Goal: Task Accomplishment & Management: Manage account settings

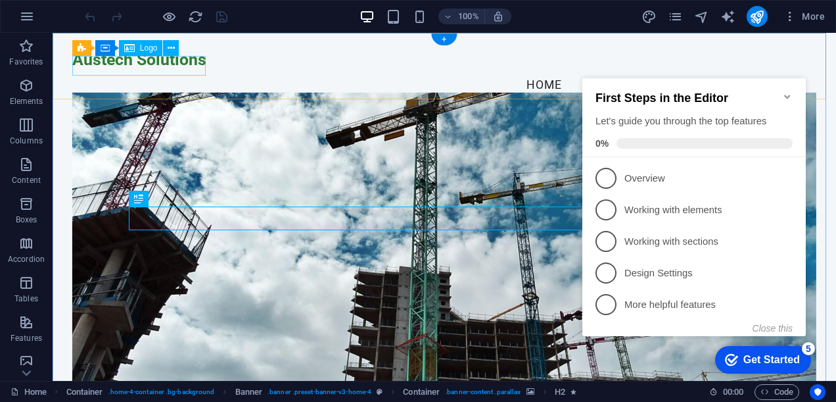
click at [163, 68] on div "Austech Solutions" at bounding box center [444, 60] width 744 height 20
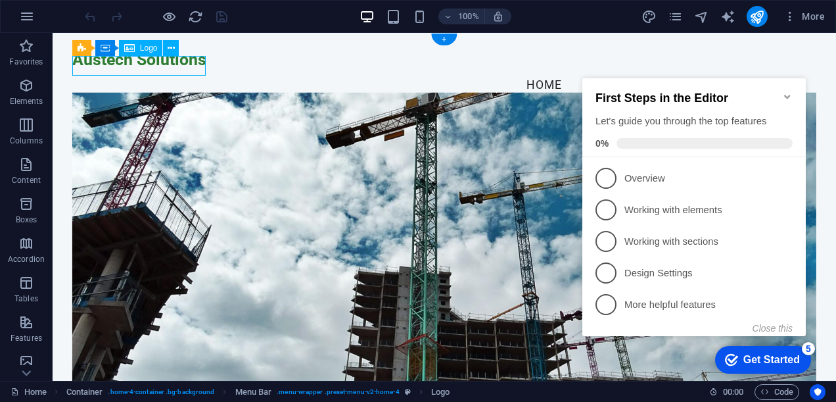
click at [157, 67] on div "Austech Solutions" at bounding box center [444, 60] width 744 height 20
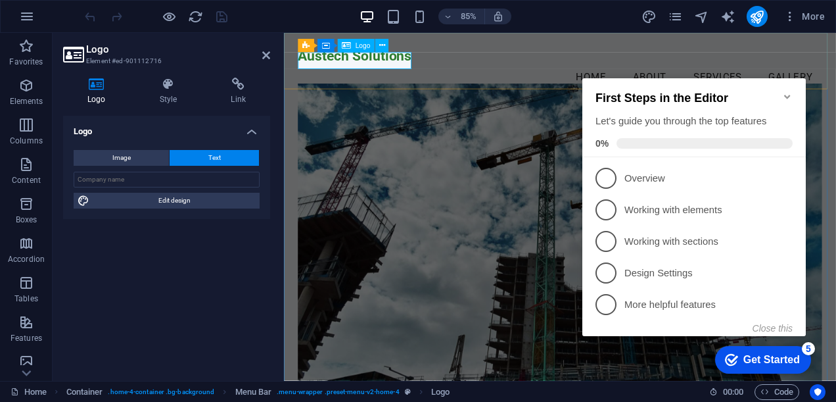
click at [402, 63] on div "Austech Solutions" at bounding box center [609, 60] width 617 height 20
click at [787, 95] on icon "Minimize checklist" at bounding box center [788, 97] width 6 height 4
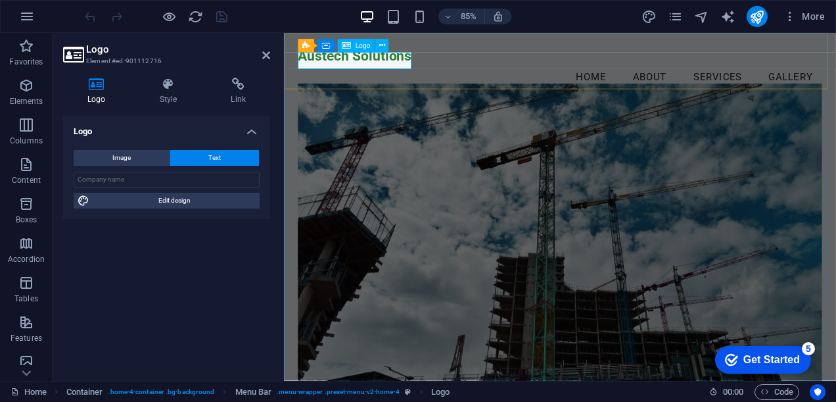
click at [365, 68] on div "Austech Solutions" at bounding box center [609, 60] width 617 height 20
click at [172, 89] on icon at bounding box center [168, 84] width 66 height 13
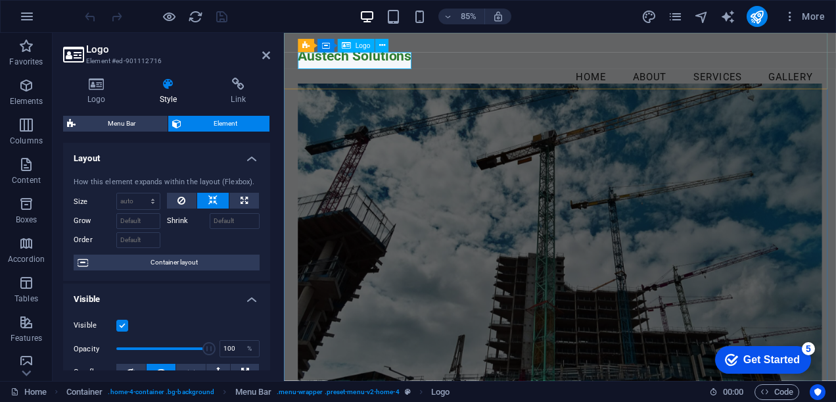
click at [348, 69] on div "Austech Solutions" at bounding box center [609, 60] width 617 height 20
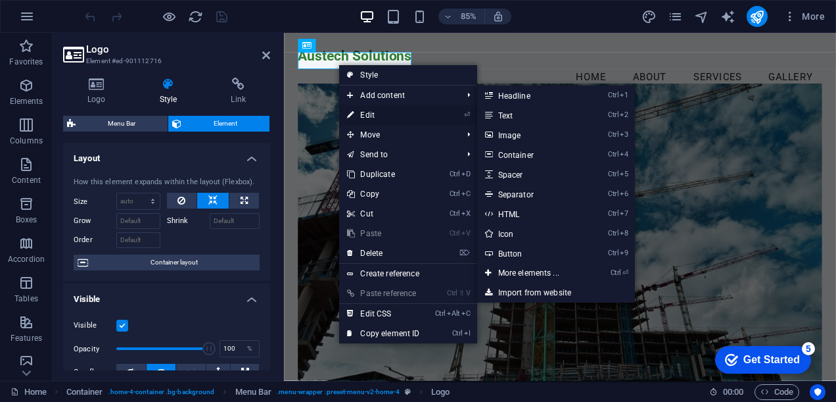
click at [372, 114] on link "⏎ Edit" at bounding box center [383, 115] width 88 height 20
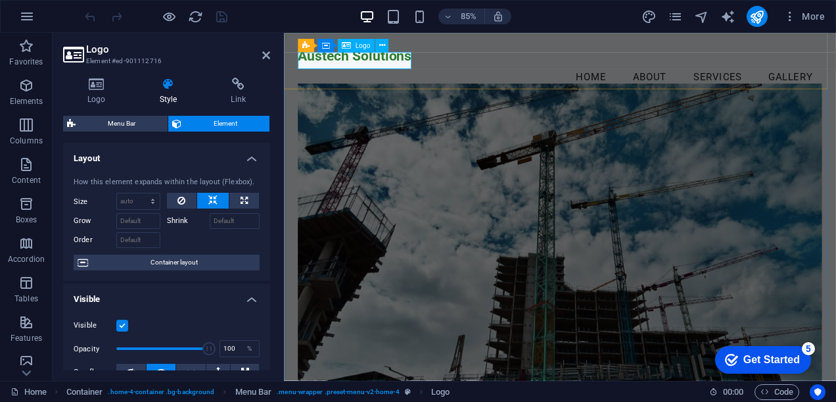
click at [396, 64] on div "Austech Solutions" at bounding box center [609, 60] width 617 height 20
click at [383, 47] on icon at bounding box center [382, 46] width 6 height 12
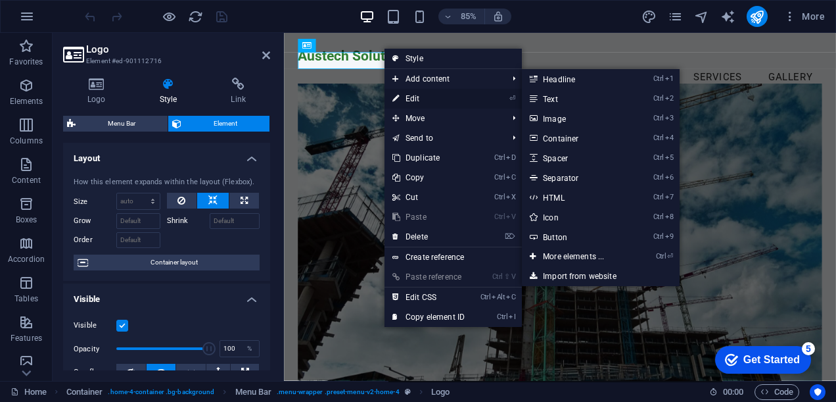
click at [414, 95] on link "⏎ Edit" at bounding box center [429, 99] width 88 height 20
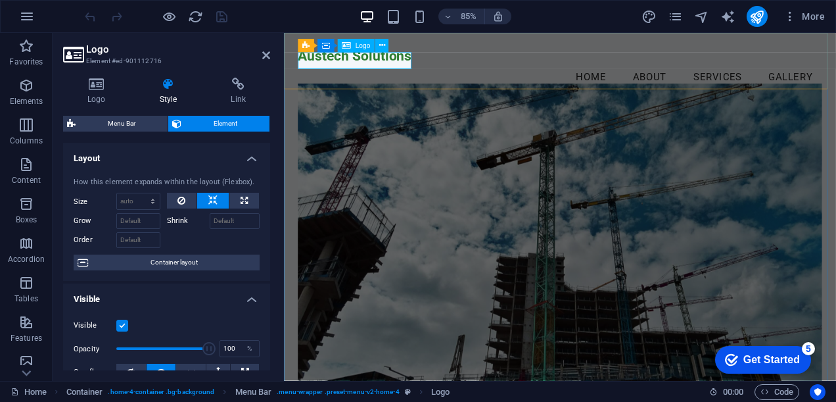
click at [381, 64] on div "Austech Solutions" at bounding box center [609, 60] width 617 height 20
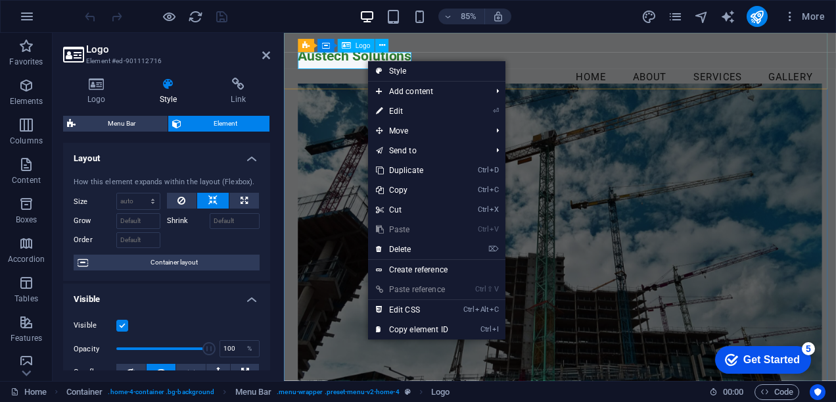
click at [381, 64] on div "Austech Solutions" at bounding box center [609, 60] width 617 height 20
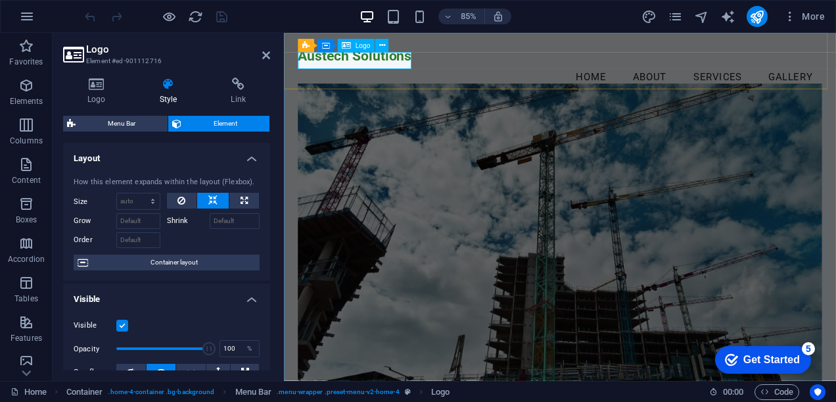
click at [353, 69] on div "Austech Solutions" at bounding box center [609, 60] width 617 height 20
click at [329, 61] on div "Austech Solutions" at bounding box center [609, 60] width 617 height 20
click at [241, 200] on icon at bounding box center [244, 201] width 7 height 16
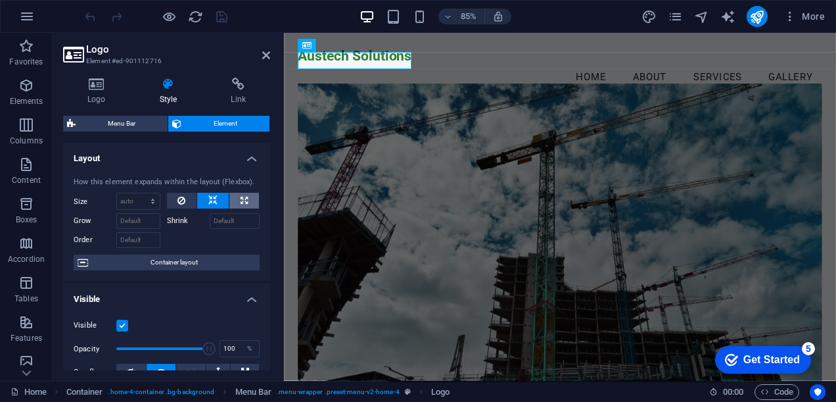
type input "100"
select select "%"
click at [241, 200] on icon at bounding box center [244, 201] width 7 height 16
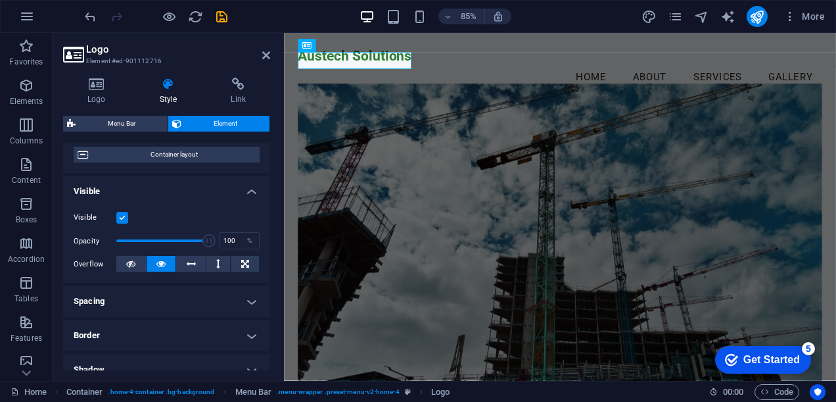
scroll to position [327, 0]
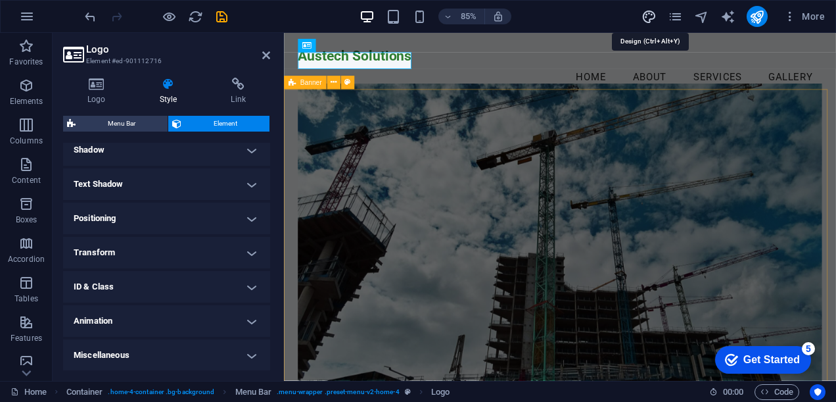
click at [646, 15] on icon "design" at bounding box center [649, 16] width 15 height 15
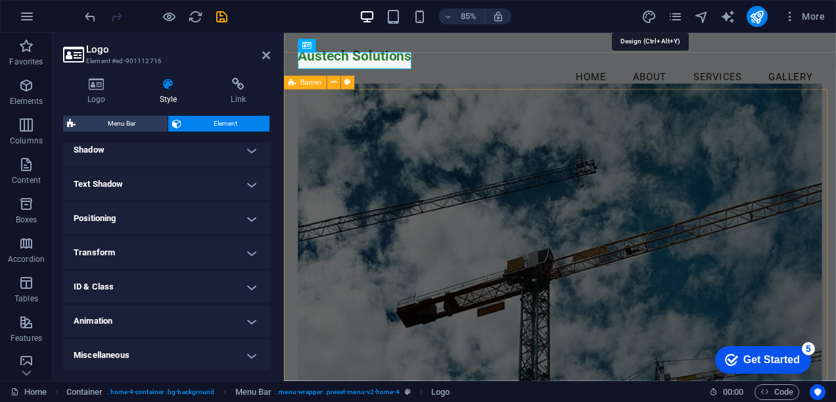
select select "px"
select select "200"
select select "px"
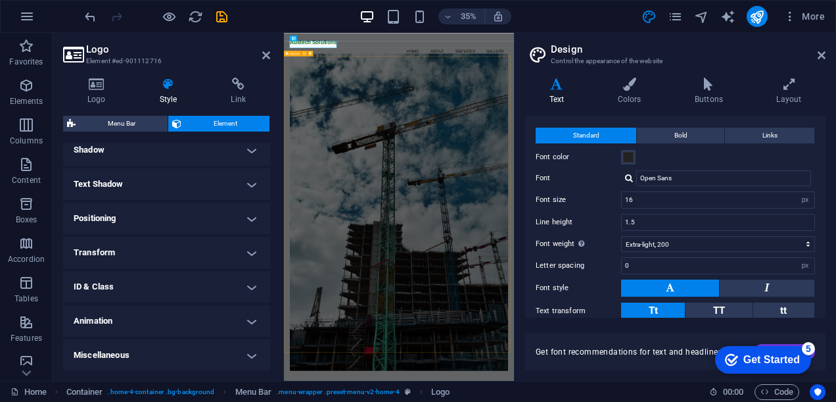
scroll to position [0, 0]
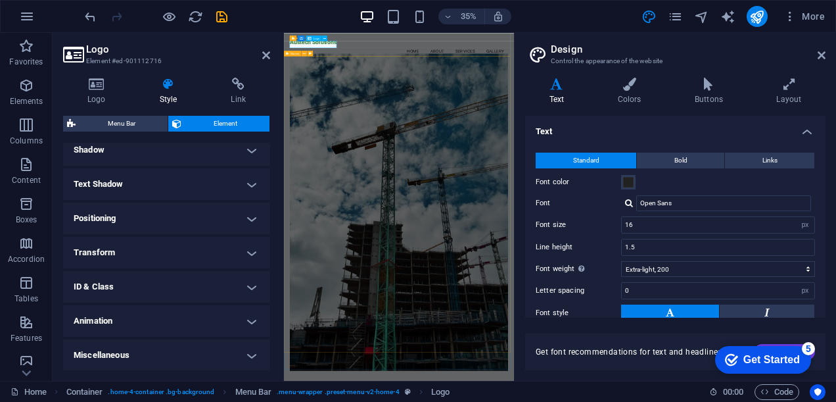
click at [400, 62] on div "Austech Solutions" at bounding box center [613, 60] width 625 height 20
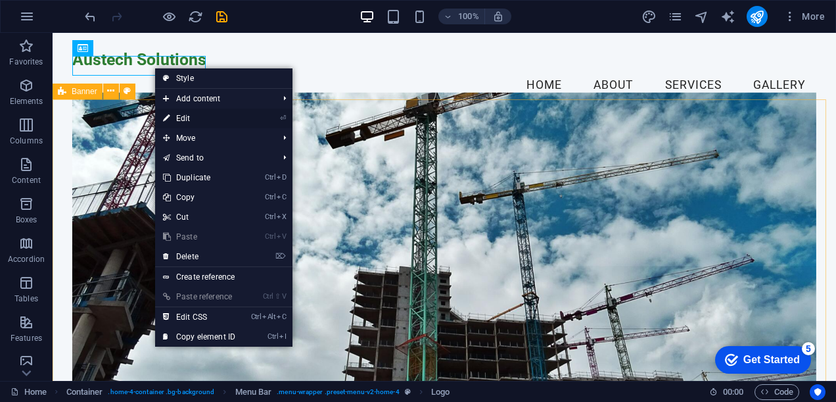
click at [185, 115] on link "⏎ Edit" at bounding box center [199, 119] width 88 height 20
select select "%"
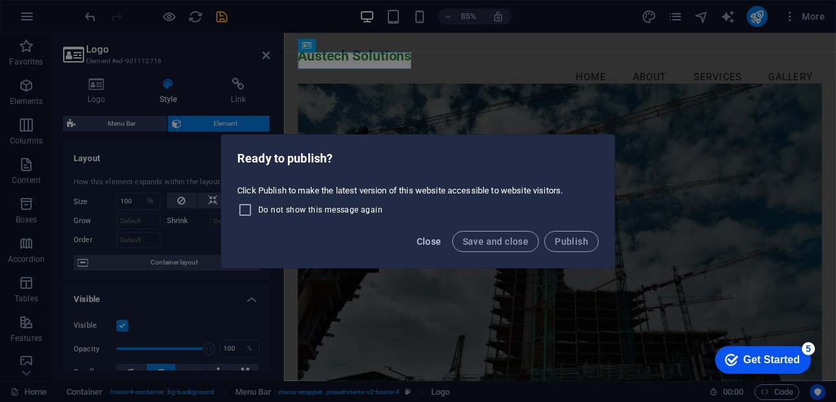
click at [435, 243] on span "Close" at bounding box center [429, 241] width 25 height 11
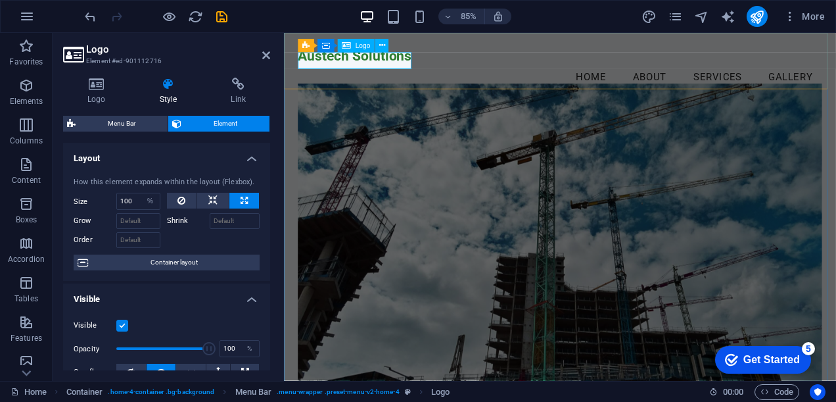
click at [381, 70] on div "Austech Solutions" at bounding box center [609, 60] width 617 height 20
click at [354, 65] on div "Austech Solutions" at bounding box center [609, 60] width 617 height 20
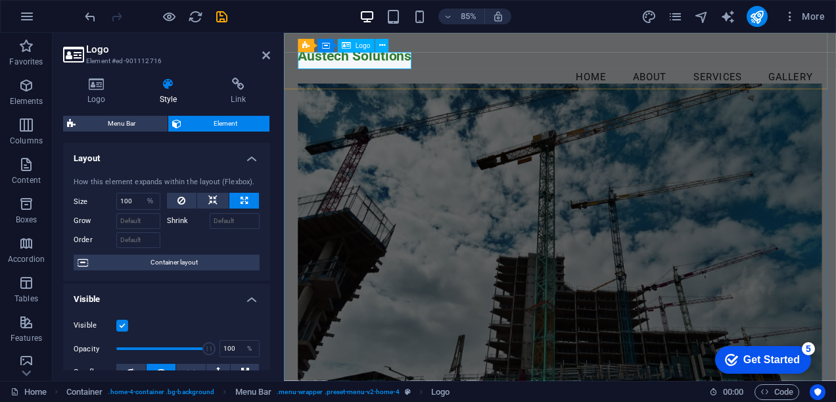
click at [354, 65] on div "Austech Solutions" at bounding box center [609, 60] width 617 height 20
click at [341, 39] on span "Menu Bar" at bounding box center [334, 39] width 29 height 7
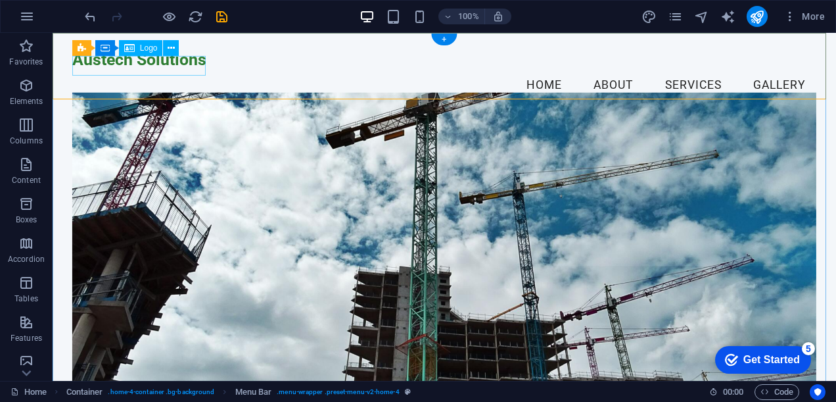
click at [153, 69] on div "Austech Solutions" at bounding box center [444, 60] width 744 height 20
click at [172, 45] on icon at bounding box center [171, 48] width 7 height 14
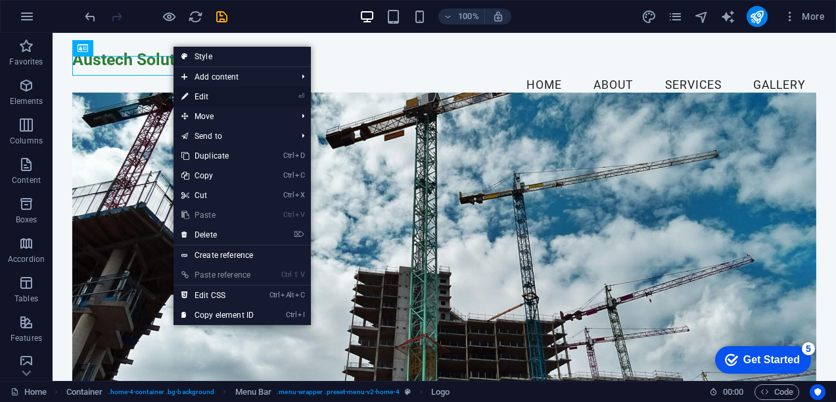
click at [197, 93] on link "⏎ Edit" at bounding box center [218, 97] width 88 height 20
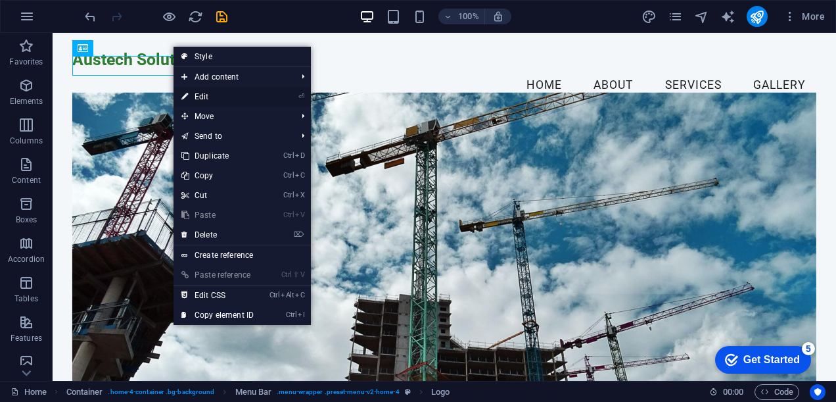
select select "%"
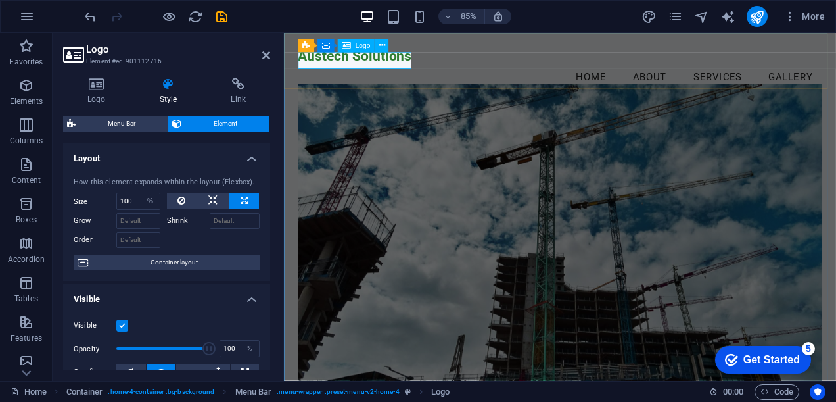
click at [341, 68] on div "Austech Solutions" at bounding box center [609, 60] width 617 height 20
click at [265, 57] on icon at bounding box center [266, 55] width 8 height 11
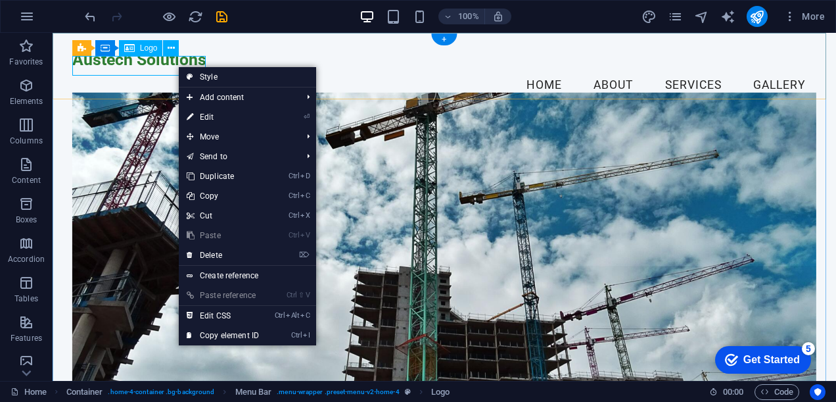
click at [155, 68] on div "Austech Solutions" at bounding box center [444, 60] width 744 height 20
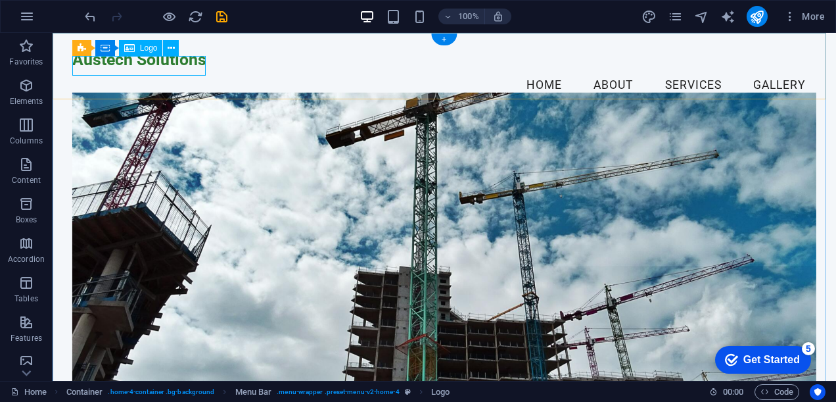
click at [155, 68] on div "Austech Solutions" at bounding box center [444, 60] width 744 height 20
select select "%"
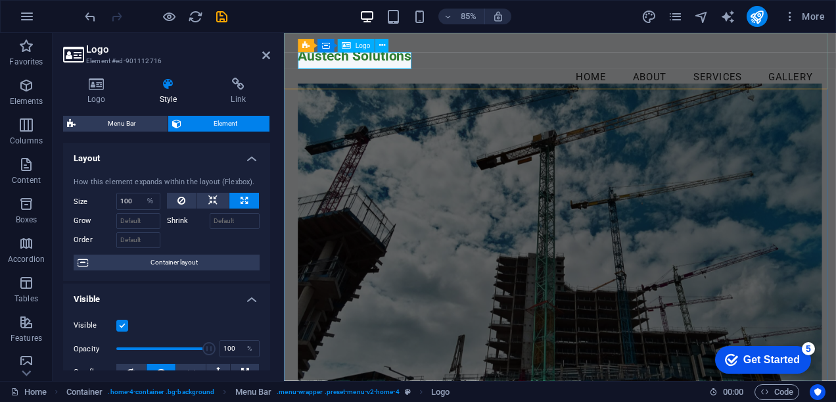
click at [336, 70] on div "Austech Solutions" at bounding box center [609, 60] width 617 height 20
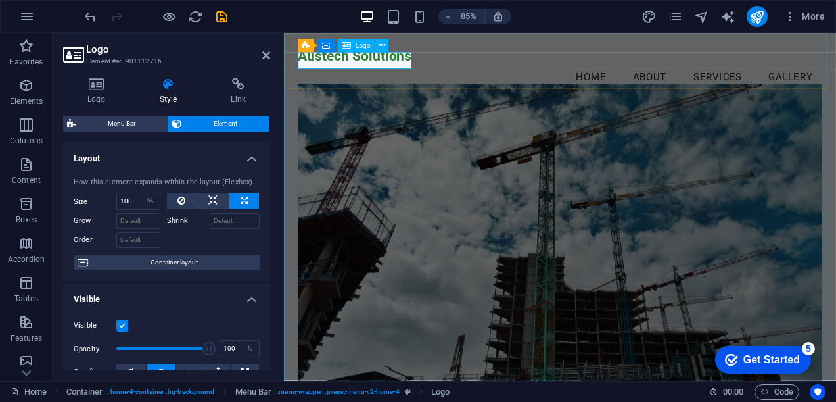
click at [336, 70] on div "Austech Solutions" at bounding box center [609, 60] width 617 height 20
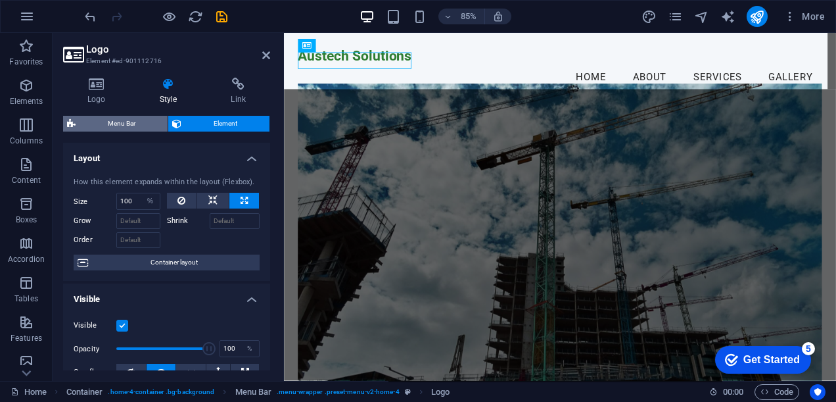
drag, startPoint x: 120, startPoint y: 117, endPoint x: 99, endPoint y: 37, distance: 82.3
click at [120, 117] on span "Menu Bar" at bounding box center [122, 124] width 84 height 16
select select "vw"
select select "rem"
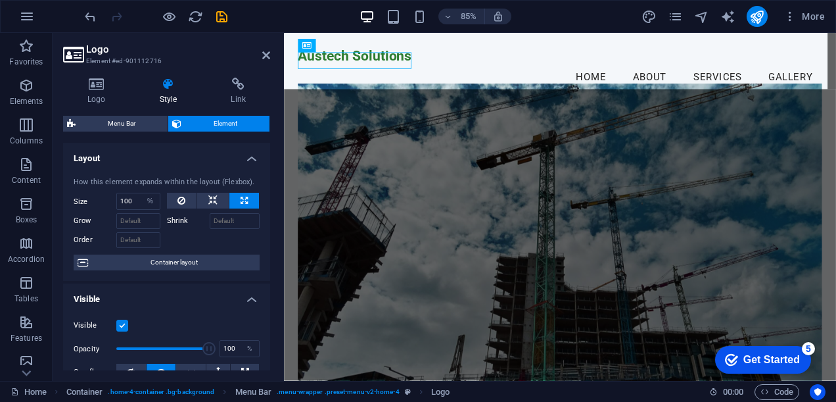
select select "vw"
select select "preset-menu-v2-home-4"
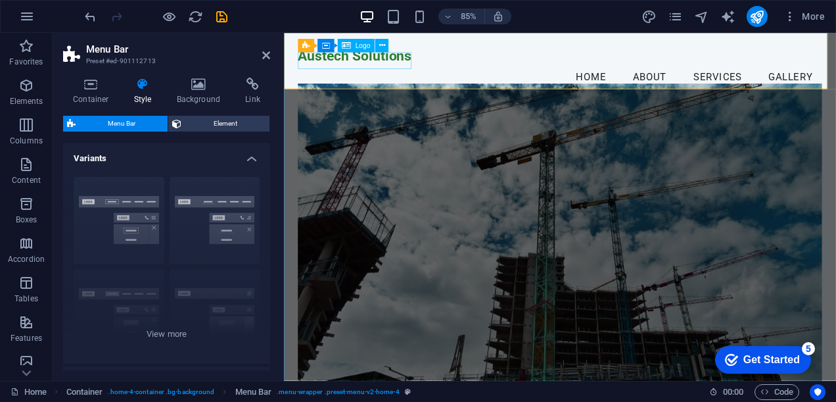
click at [382, 68] on div "Austech Solutions" at bounding box center [609, 60] width 617 height 20
select select "%"
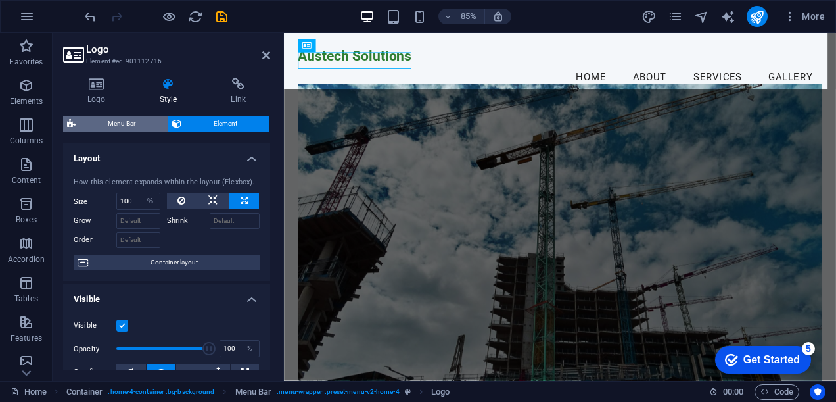
click at [133, 116] on span "Menu Bar" at bounding box center [122, 124] width 84 height 16
select select "vw"
select select "rem"
select select "vw"
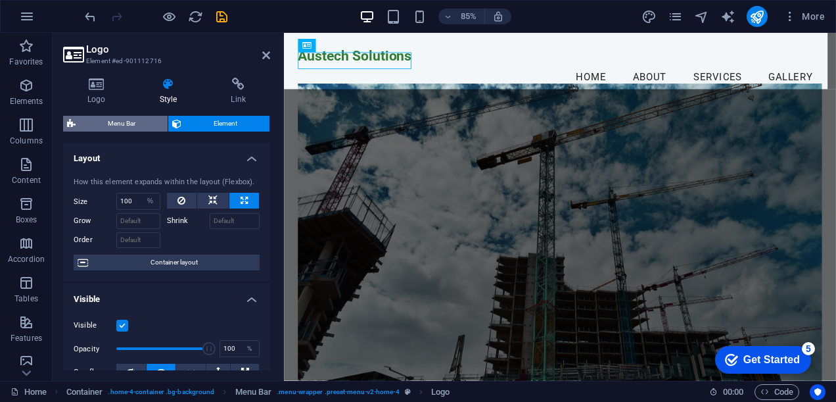
select select "preset-menu-v2-home-4"
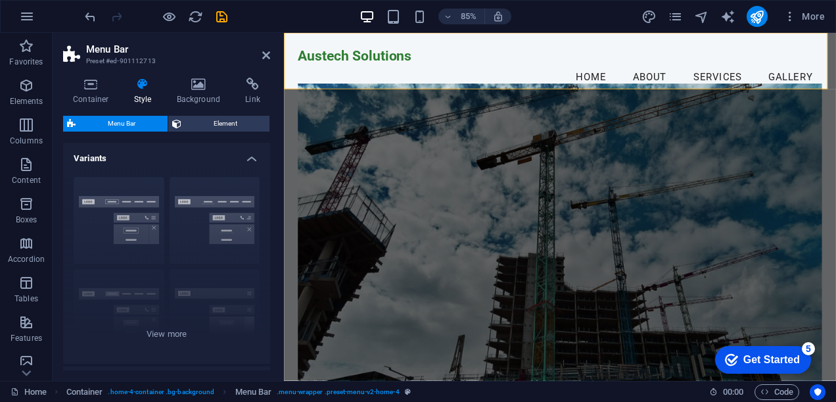
click at [130, 124] on span "Menu Bar" at bounding box center [122, 124] width 84 height 16
click at [230, 125] on span "Element" at bounding box center [225, 124] width 80 height 16
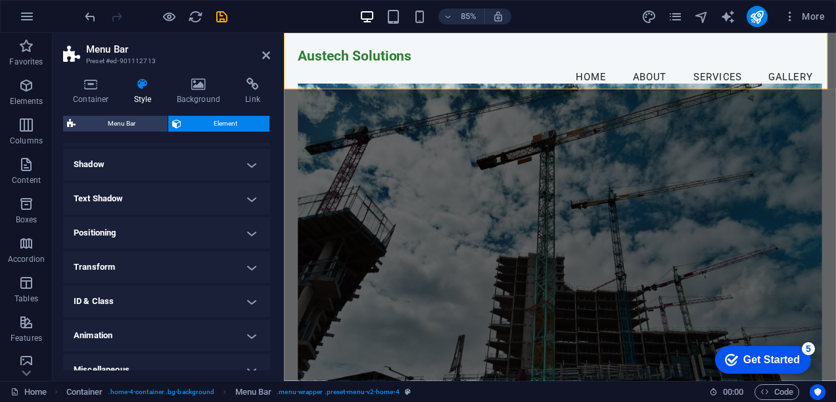
scroll to position [327, 0]
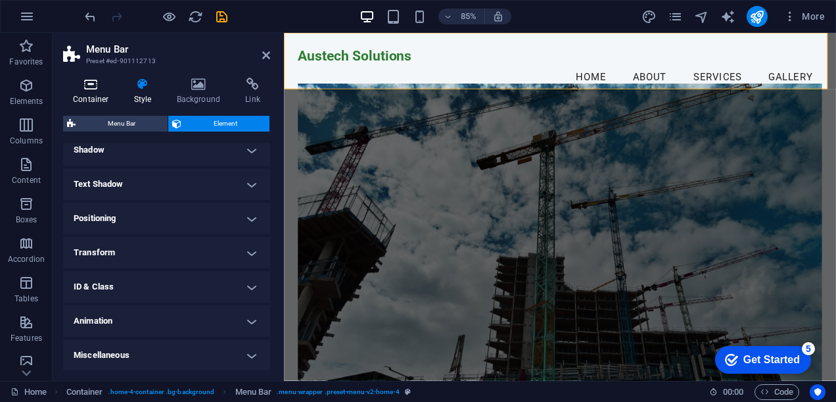
click at [92, 93] on h4 "Container" at bounding box center [93, 92] width 61 height 28
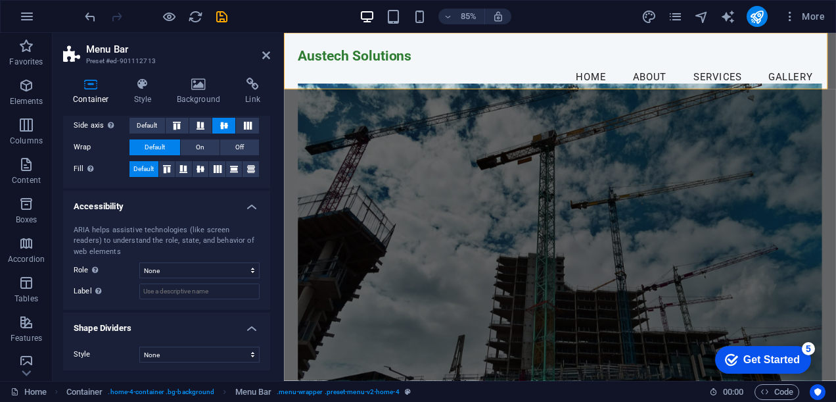
scroll to position [276, 0]
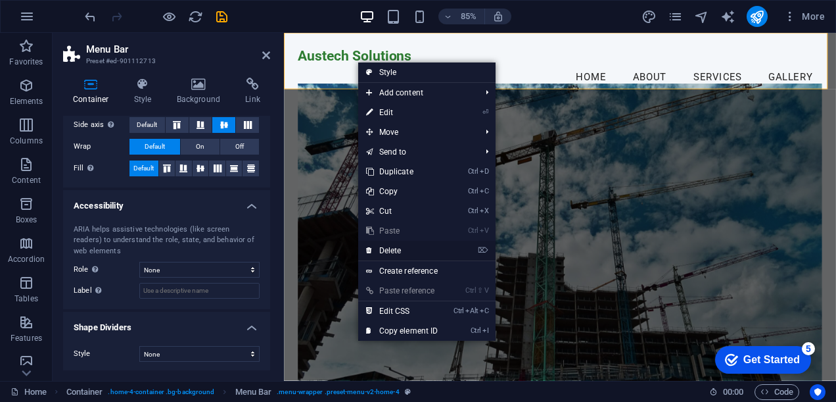
click at [384, 247] on link "⌦ Delete" at bounding box center [402, 251] width 88 height 20
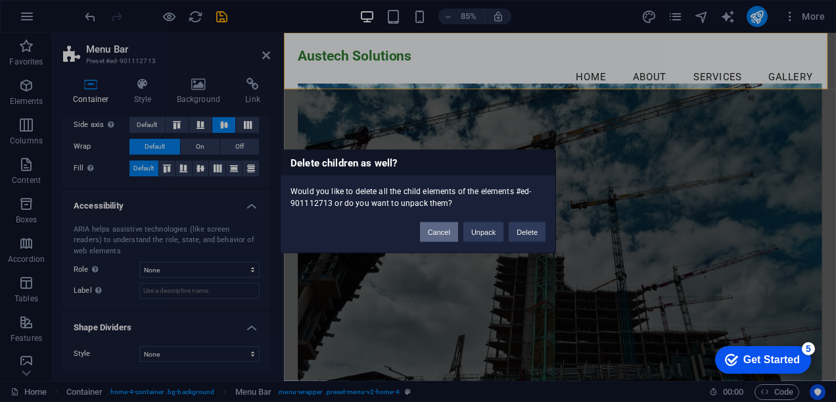
click at [445, 228] on button "Cancel" at bounding box center [439, 232] width 38 height 20
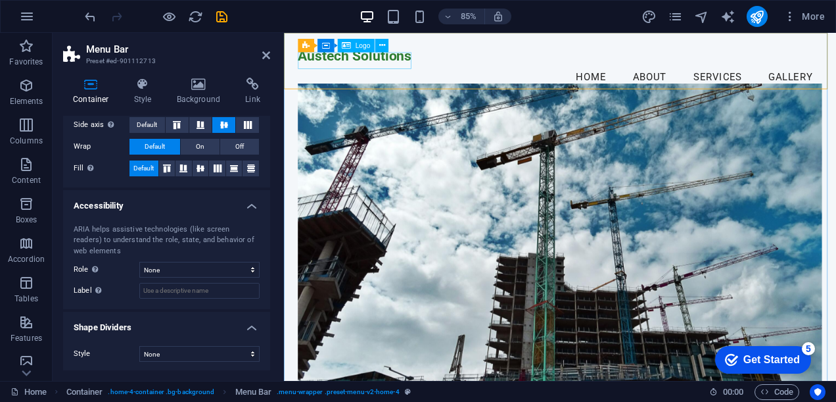
click at [385, 64] on div "Austech Solutions" at bounding box center [609, 60] width 617 height 20
click at [381, 45] on icon at bounding box center [382, 46] width 6 height 12
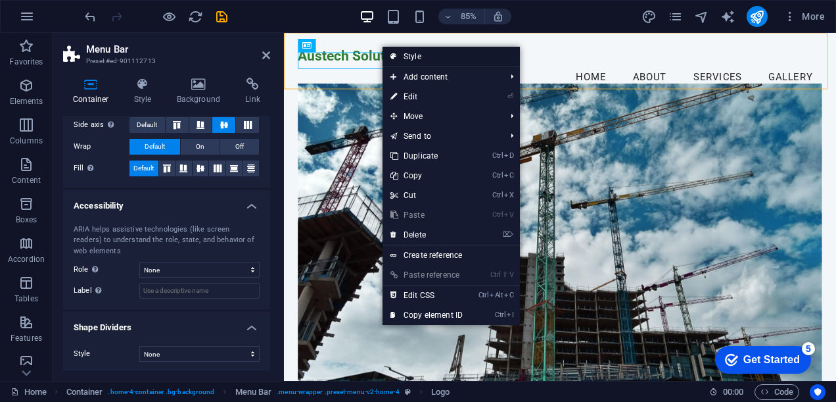
click at [408, 55] on link "Style" at bounding box center [451, 57] width 137 height 20
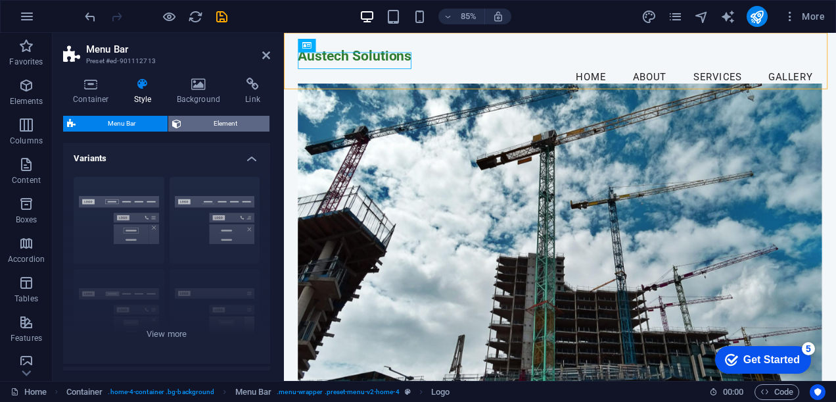
click at [179, 120] on icon at bounding box center [176, 124] width 9 height 16
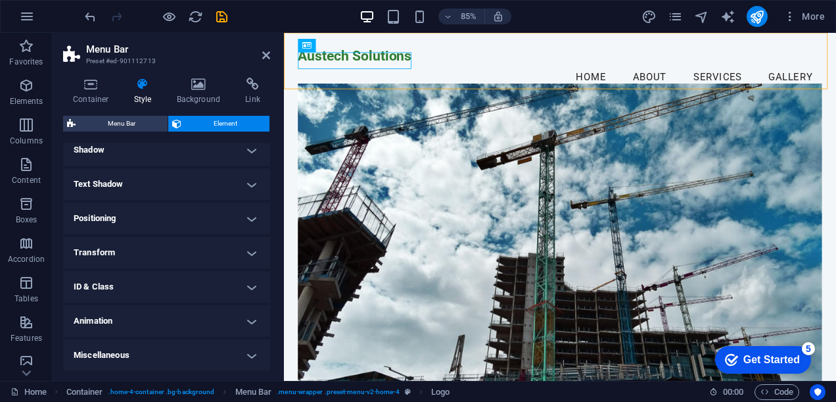
click at [158, 147] on h4 "Shadow" at bounding box center [166, 150] width 207 height 32
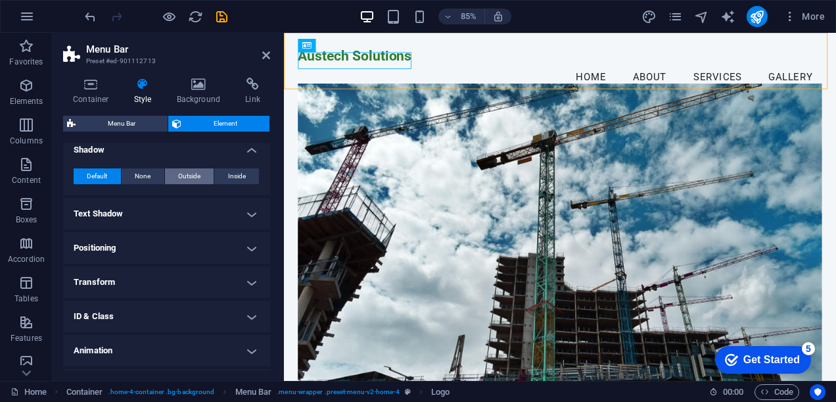
click at [189, 174] on span "Outside" at bounding box center [189, 176] width 22 height 16
type input "2"
type input "4"
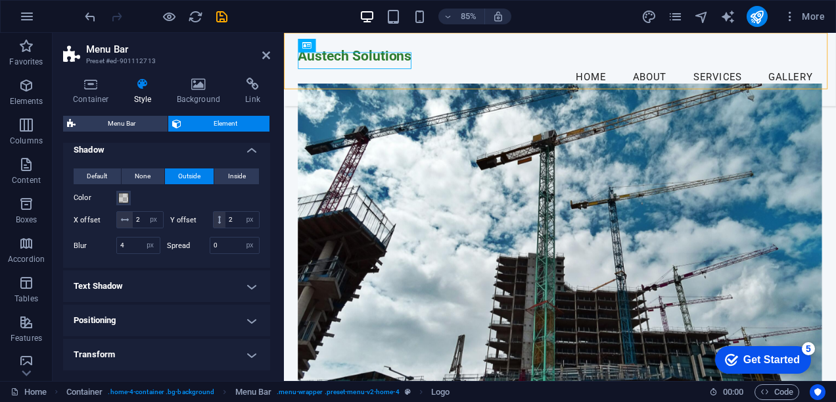
click at [134, 297] on h4 "Text Shadow" at bounding box center [166, 286] width 207 height 32
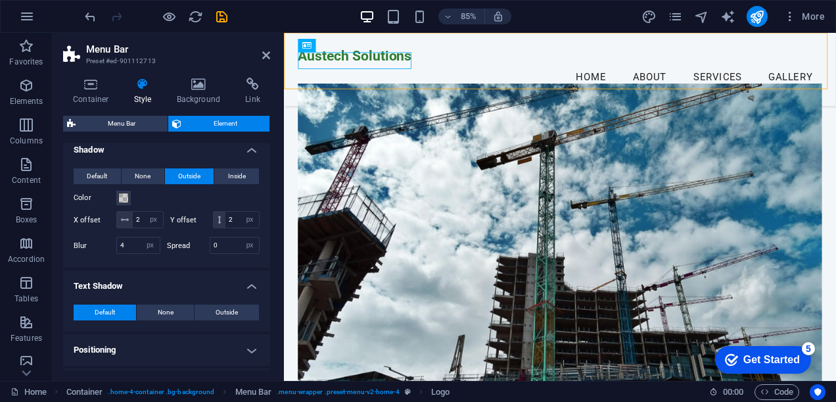
scroll to position [475, 0]
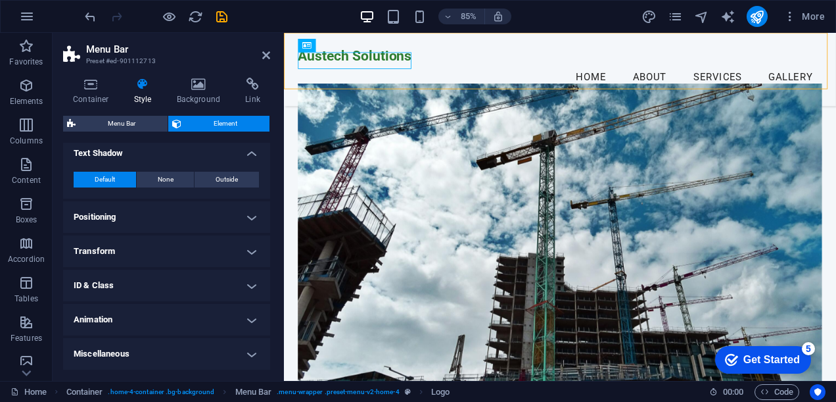
click at [132, 221] on h4 "Positioning" at bounding box center [166, 217] width 207 height 32
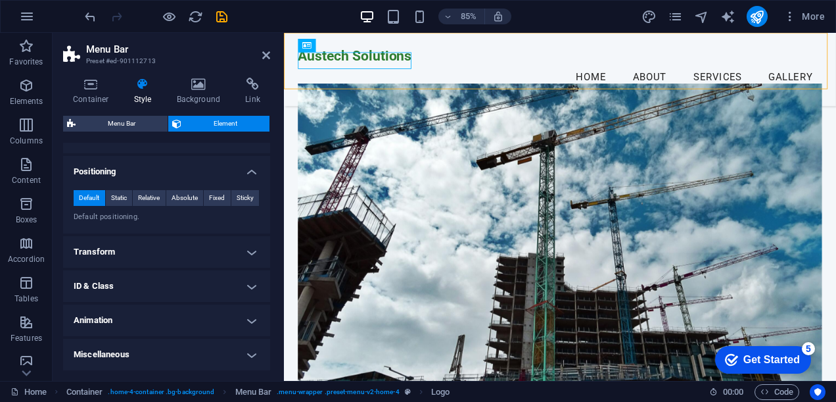
scroll to position [0, 0]
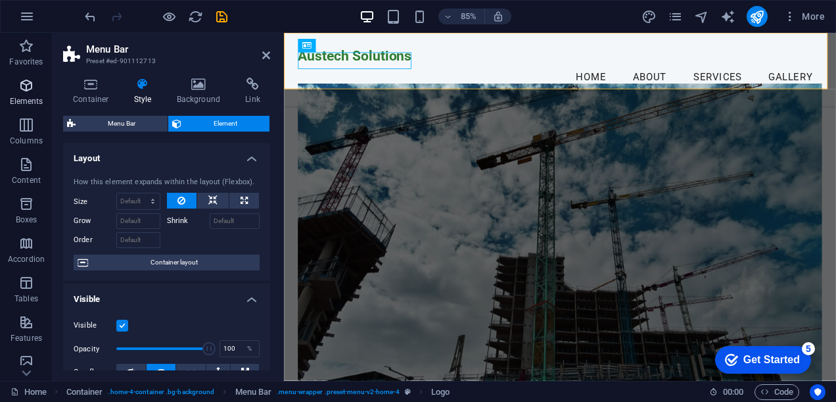
click at [26, 85] on icon "button" at bounding box center [26, 86] width 16 height 16
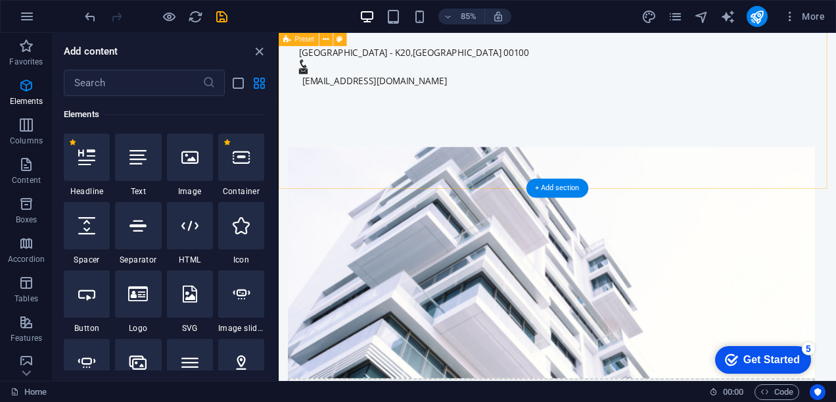
scroll to position [877, 0]
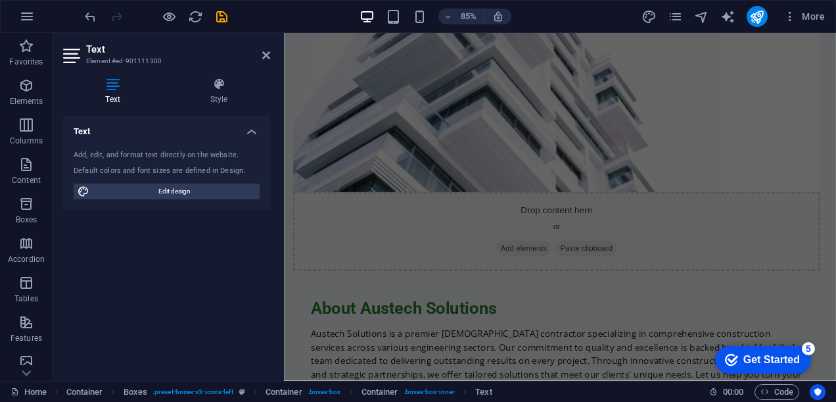
scroll to position [0, 0]
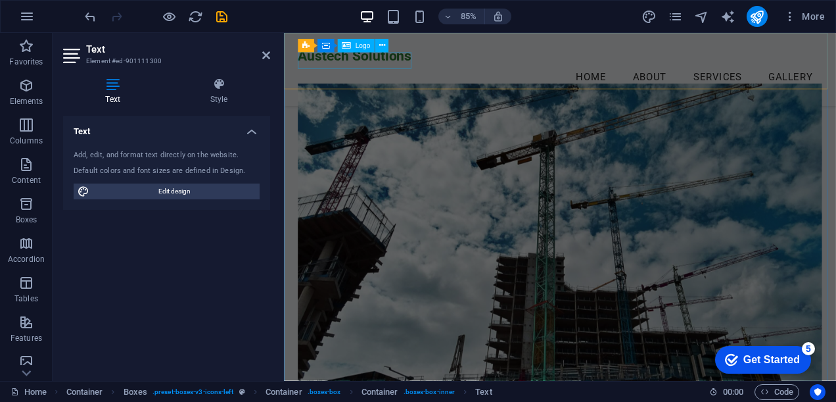
click at [372, 70] on div "Austech Solutions" at bounding box center [609, 60] width 617 height 20
select select "%"
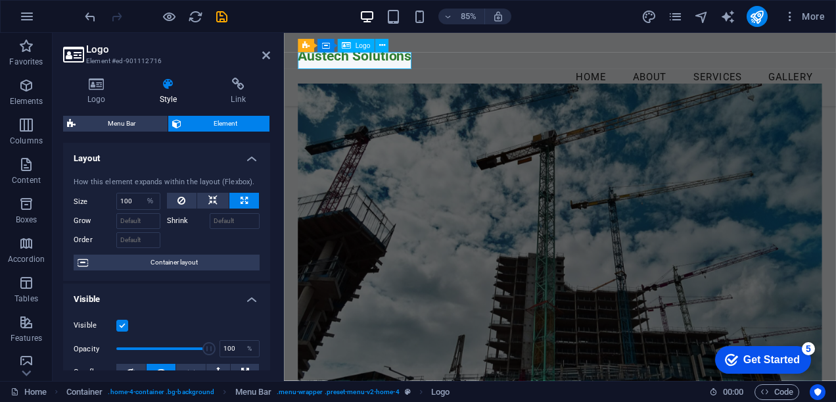
click at [372, 66] on div "Austech Solutions" at bounding box center [609, 60] width 617 height 20
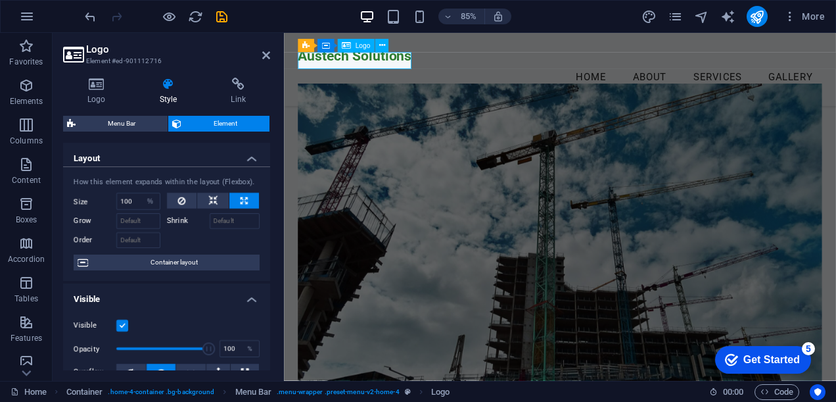
click at [369, 64] on div "Austech Solutions" at bounding box center [609, 60] width 617 height 20
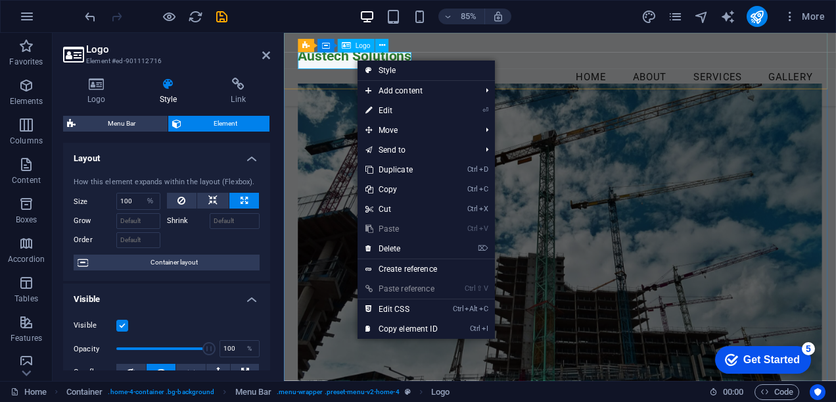
click at [360, 68] on div "Austech Solutions" at bounding box center [609, 60] width 617 height 20
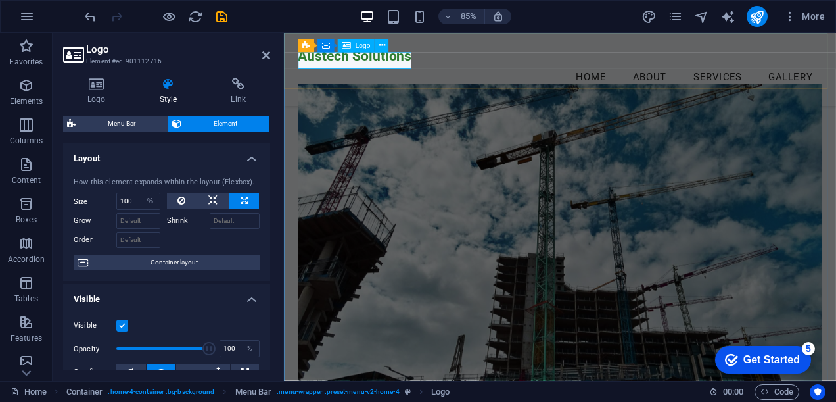
click at [360, 68] on div "Austech Solutions" at bounding box center [609, 60] width 617 height 20
click at [356, 49] on span "Logo" at bounding box center [363, 46] width 15 height 7
click at [356, 45] on span "Logo" at bounding box center [363, 46] width 15 height 7
click at [383, 47] on icon at bounding box center [382, 46] width 6 height 12
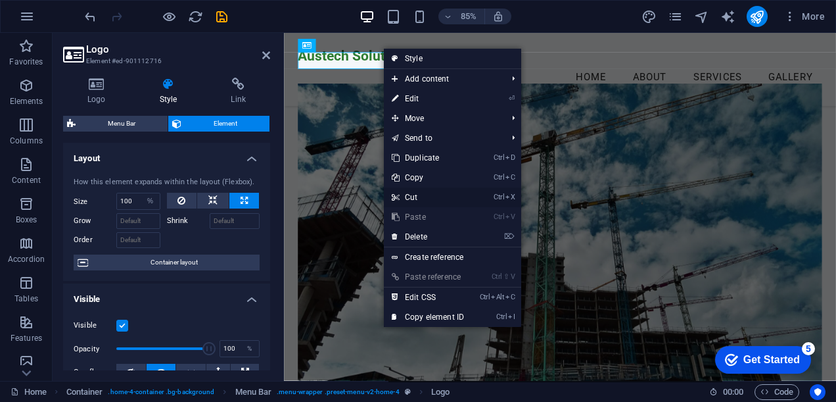
click at [417, 199] on link "Ctrl X Cut" at bounding box center [428, 197] width 88 height 20
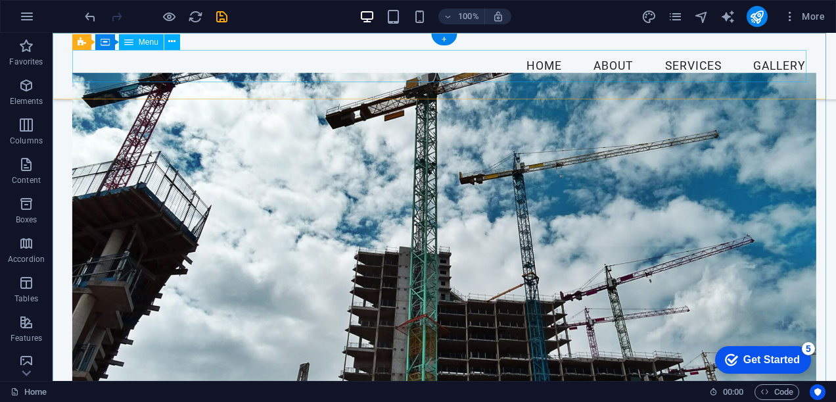
click at [89, 62] on nav "Home About Services Gallery" at bounding box center [444, 66] width 744 height 33
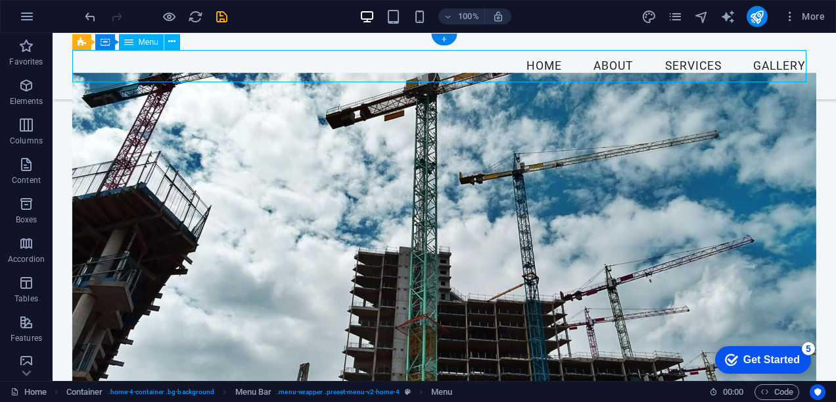
click at [89, 62] on nav "Home About Services Gallery" at bounding box center [444, 66] width 744 height 33
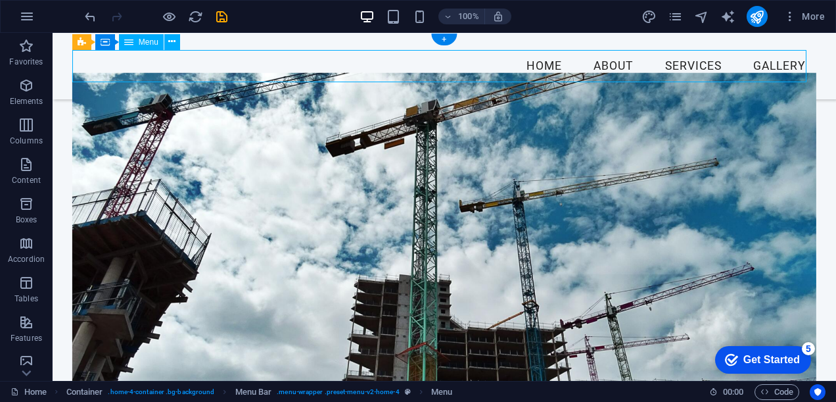
select select
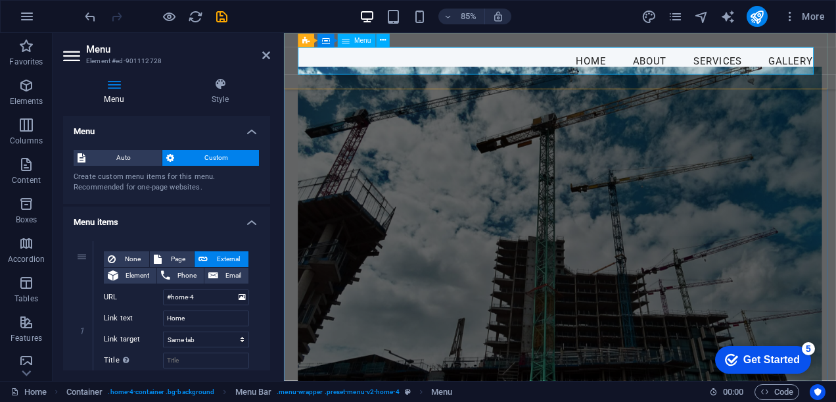
click at [341, 71] on nav "Home About Services Gallery" at bounding box center [609, 66] width 617 height 33
click at [116, 316] on label "Link text" at bounding box center [133, 318] width 59 height 16
click at [163, 316] on input "Home" at bounding box center [206, 318] width 86 height 16
click at [116, 318] on label "Link text" at bounding box center [133, 318] width 59 height 16
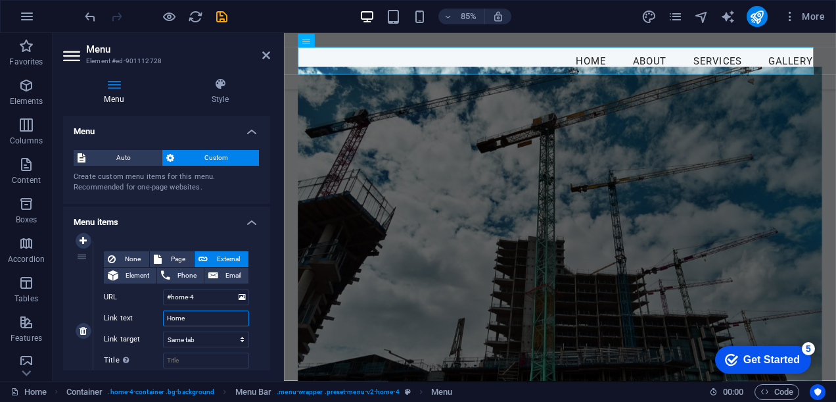
click at [163, 318] on input "Home" at bounding box center [206, 318] width 86 height 16
click at [116, 318] on label "Link text" at bounding box center [133, 318] width 59 height 16
click at [163, 318] on input "Home" at bounding box center [206, 318] width 86 height 16
click at [116, 318] on label "Link text" at bounding box center [133, 318] width 59 height 16
click at [163, 318] on input "Home" at bounding box center [206, 318] width 86 height 16
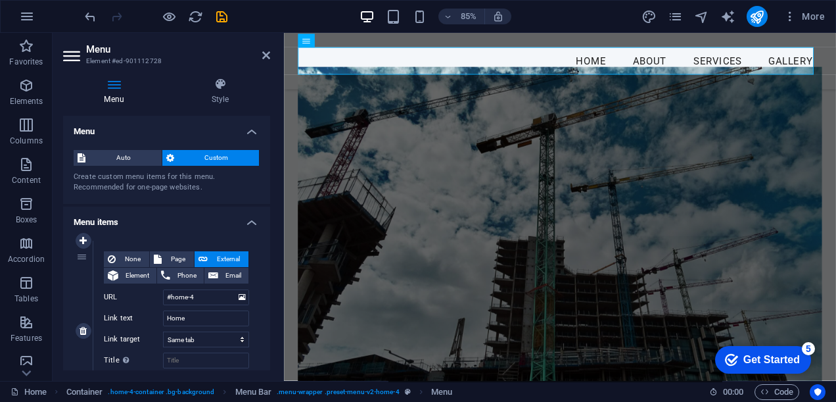
click at [116, 318] on label "Link text" at bounding box center [133, 318] width 59 height 16
click at [163, 318] on input "Home" at bounding box center [206, 318] width 86 height 16
drag, startPoint x: 188, startPoint y: 318, endPoint x: 145, endPoint y: 313, distance: 43.6
click at [145, 313] on div "Link text Home" at bounding box center [176, 318] width 145 height 16
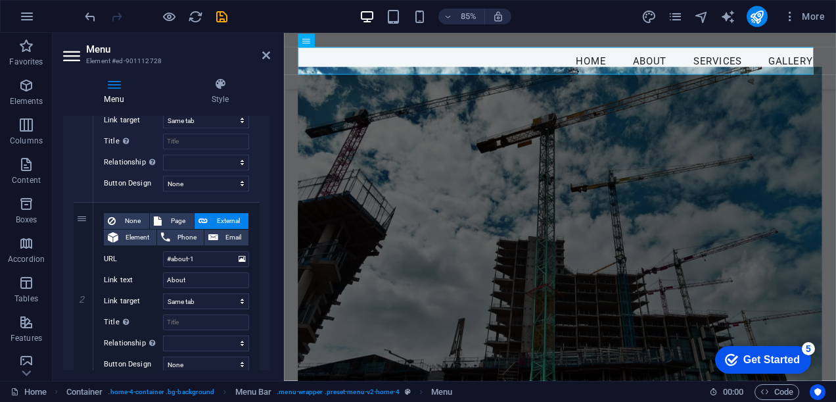
drag, startPoint x: 267, startPoint y: 224, endPoint x: 266, endPoint y: 170, distance: 53.9
click at [266, 170] on div "1 None Page External Element Phone Email Page Home Subpage Legal Notice Privacy…" at bounding box center [166, 383] width 207 height 744
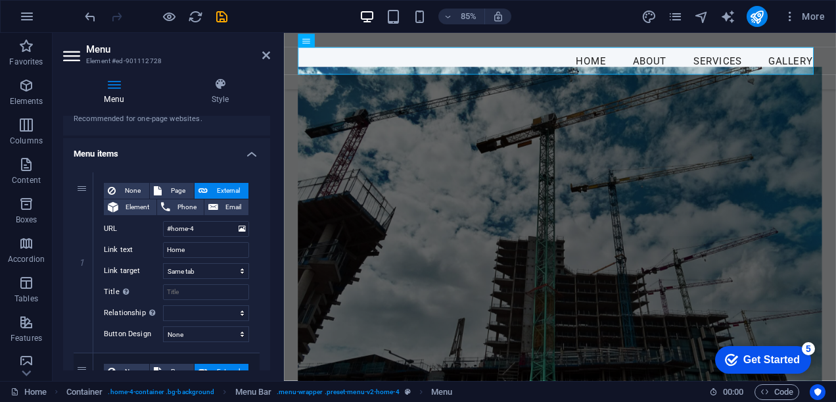
scroll to position [0, 0]
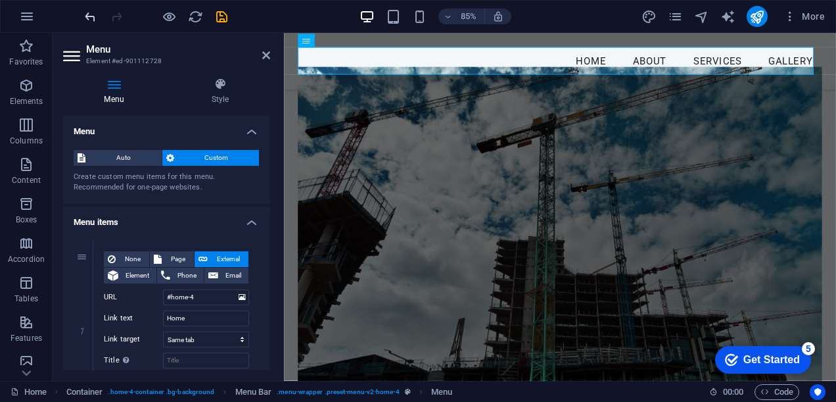
click at [91, 13] on icon "undo" at bounding box center [90, 16] width 15 height 15
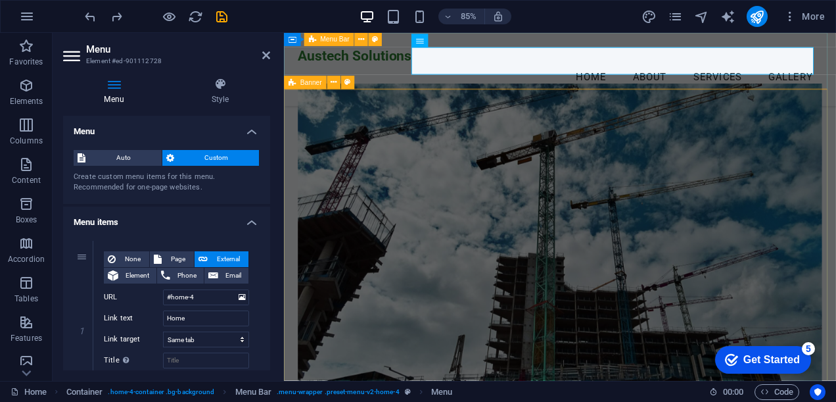
click at [402, 78] on div "Austech Solutions Menu Home About Services Gallery" at bounding box center [609, 76] width 650 height 86
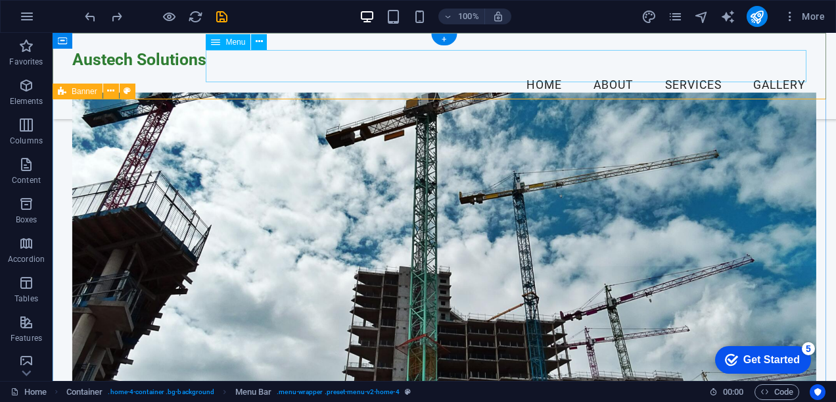
click at [373, 69] on nav "Home About Services Gallery" at bounding box center [444, 85] width 744 height 33
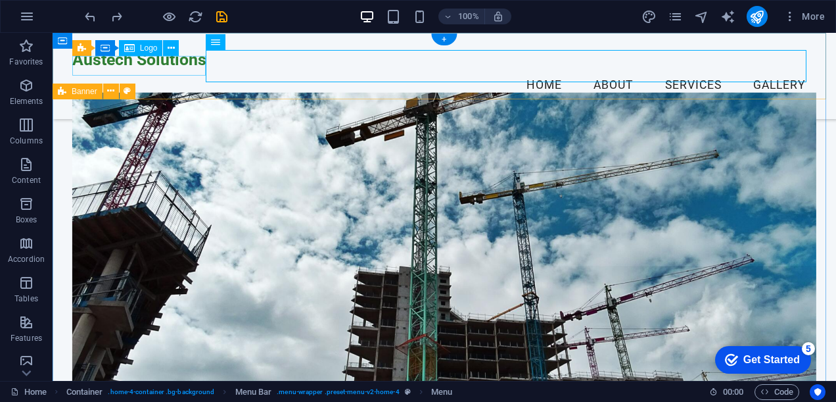
click at [165, 67] on div "Austech Solutions" at bounding box center [444, 60] width 744 height 20
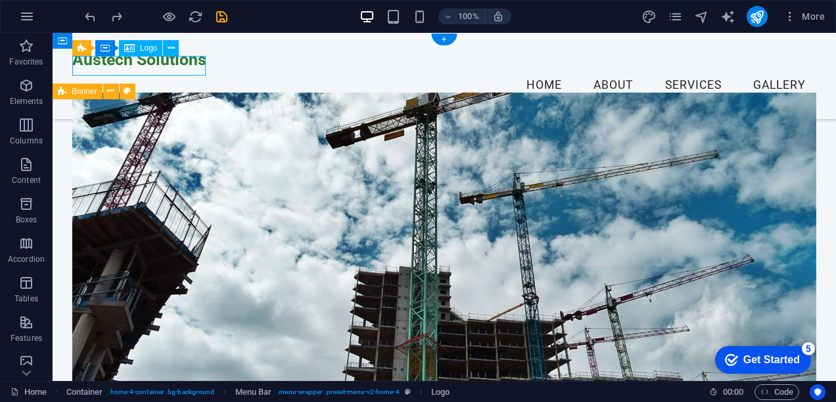
click at [167, 67] on div "Austech Solutions" at bounding box center [444, 60] width 744 height 20
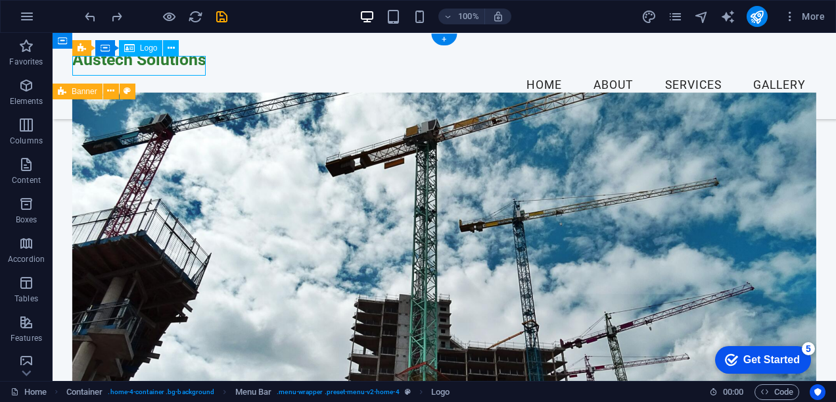
select select "%"
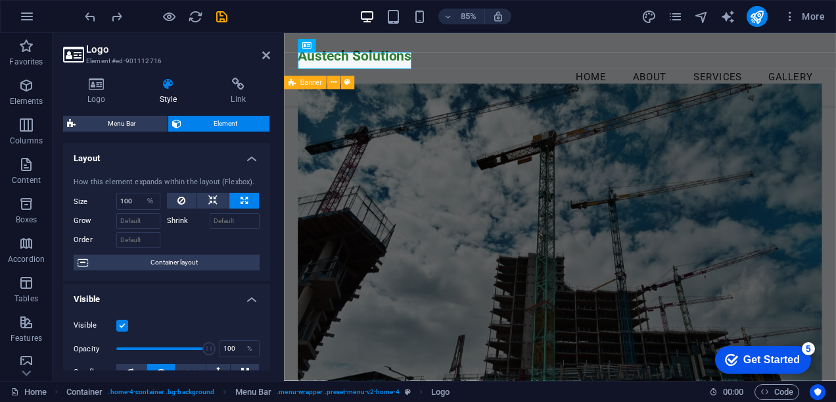
click at [225, 120] on span "Element" at bounding box center [225, 124] width 80 height 16
click at [304, 46] on div "Menu Bar" at bounding box center [329, 39] width 50 height 13
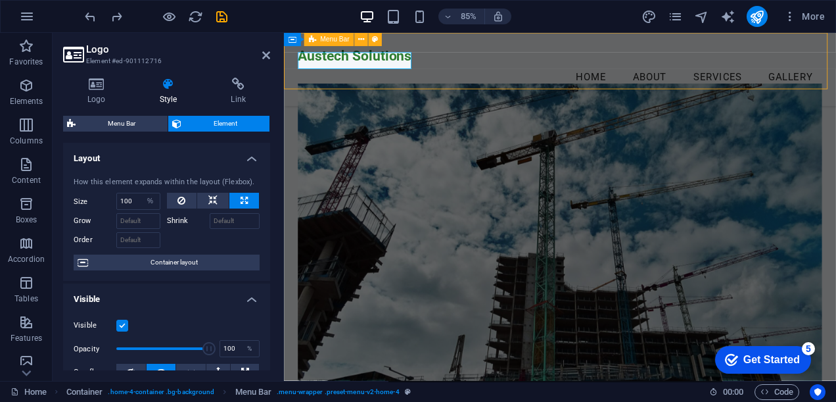
click at [304, 46] on div "Menu Bar" at bounding box center [329, 39] width 50 height 13
select select "px"
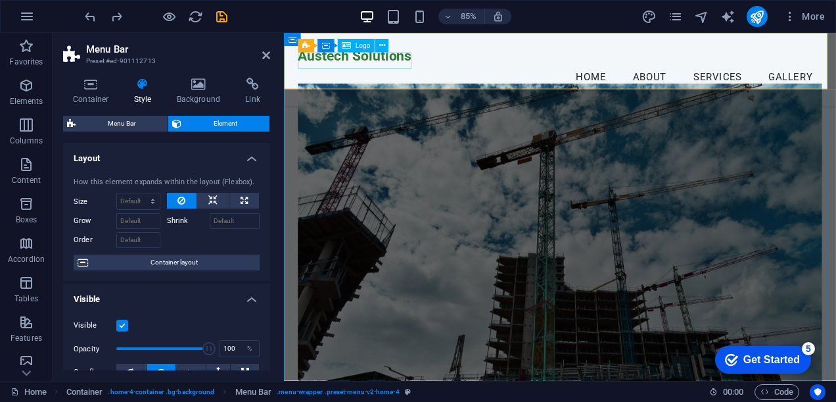
click at [315, 61] on div "Austech Solutions" at bounding box center [609, 60] width 617 height 20
select select "%"
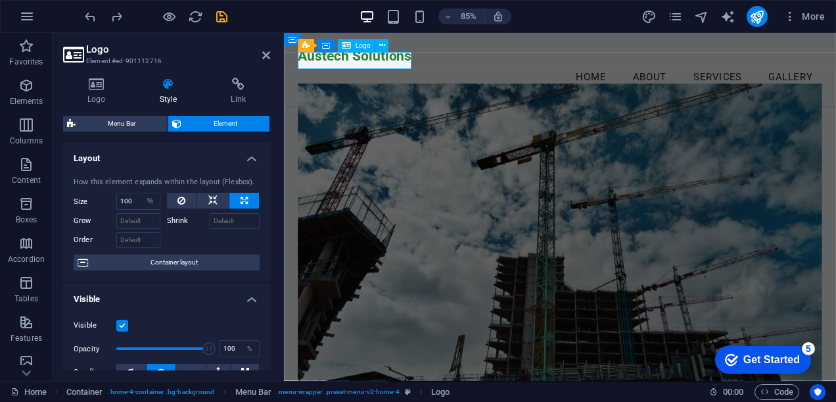
click at [315, 61] on div "Austech Solutions" at bounding box center [609, 60] width 617 height 20
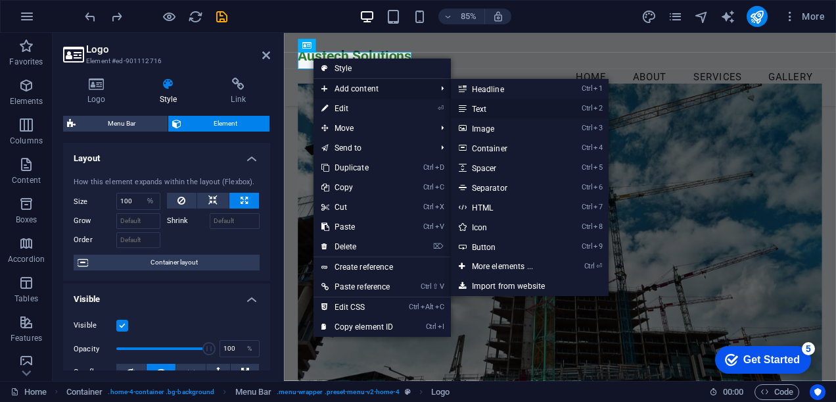
click at [487, 101] on link "Ctrl 2 Text" at bounding box center [505, 109] width 109 height 20
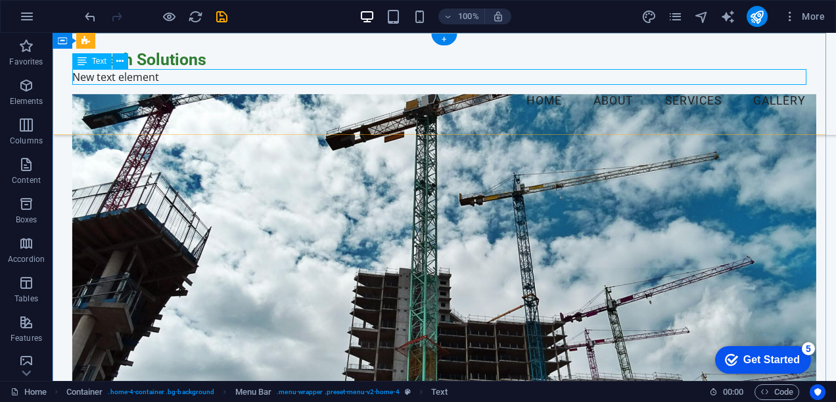
click at [164, 76] on div "New text element" at bounding box center [444, 77] width 744 height 16
click at [89, 16] on icon "undo" at bounding box center [90, 16] width 15 height 15
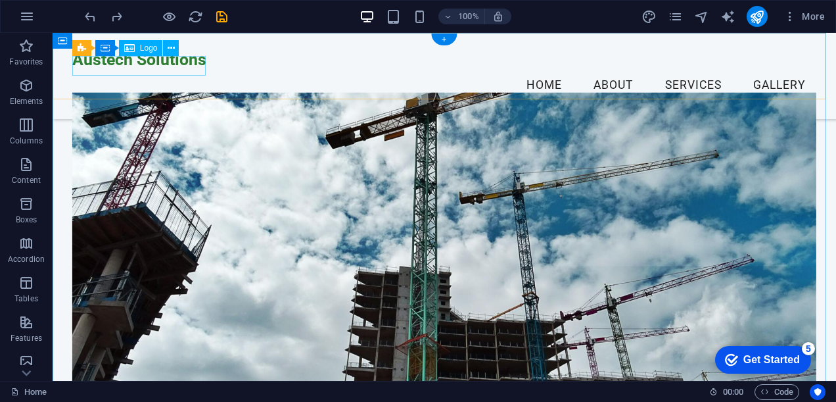
click at [181, 69] on div "Austech Solutions" at bounding box center [444, 60] width 744 height 20
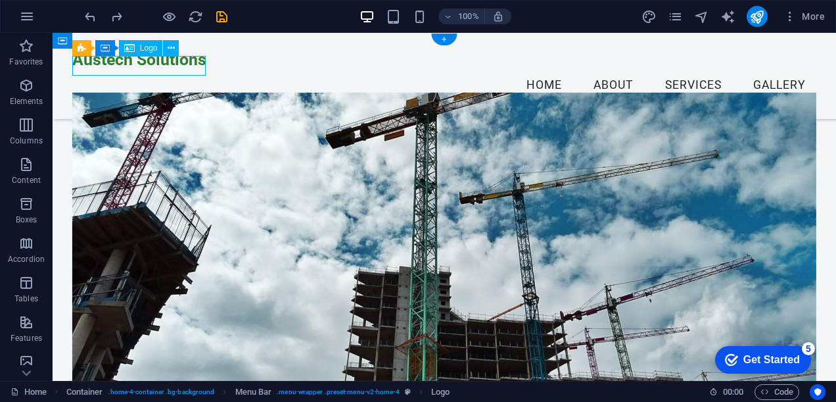
click at [178, 67] on div "Austech Solutions" at bounding box center [444, 60] width 744 height 20
select select "%"
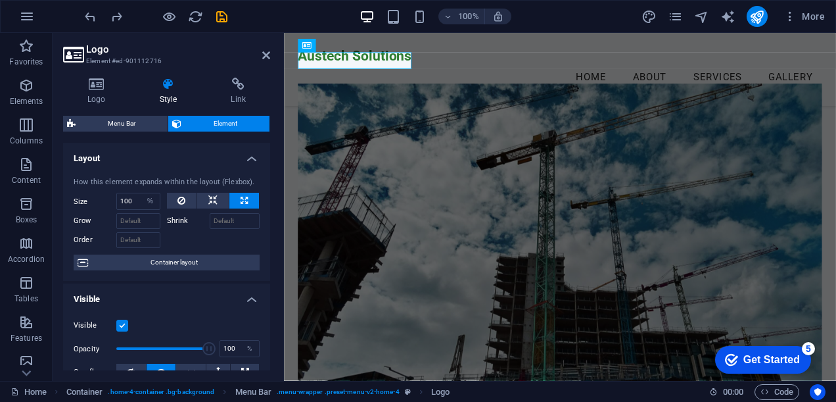
click at [178, 67] on div "Logo Style Link Logo Image Text Drag files here, click to choose files or selec…" at bounding box center [167, 224] width 228 height 314
click at [317, 68] on div "Austech Solutions" at bounding box center [609, 60] width 617 height 20
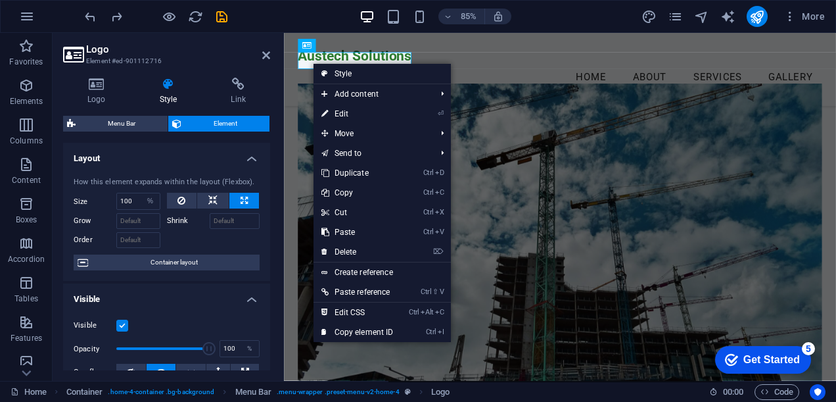
click at [164, 51] on h2 "Logo" at bounding box center [178, 49] width 184 height 12
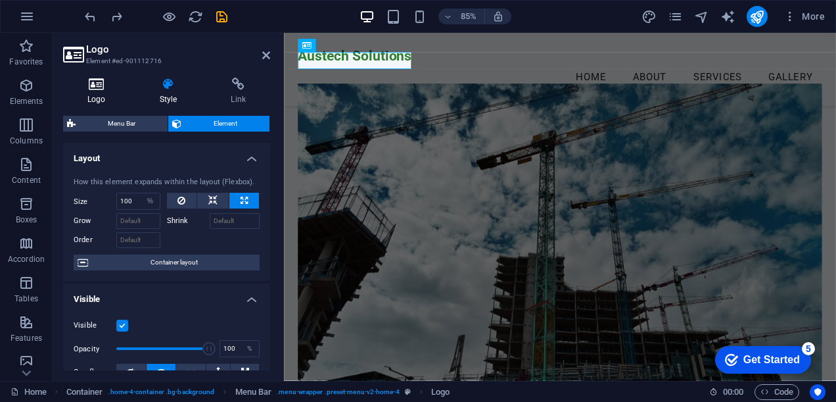
click at [95, 82] on icon at bounding box center [96, 84] width 67 height 13
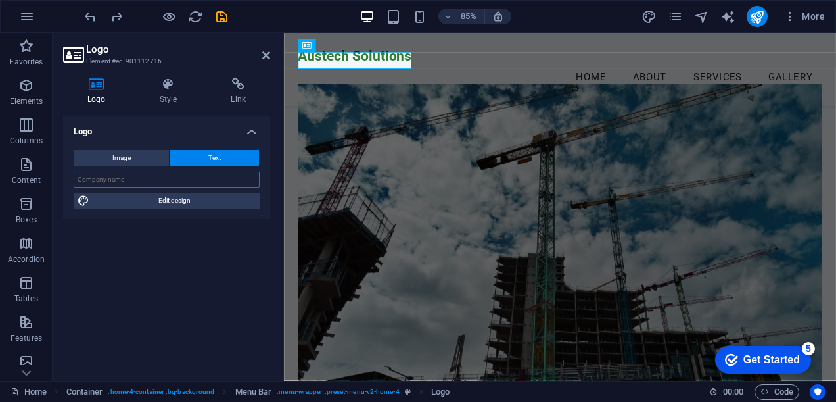
click at [104, 184] on input "text" at bounding box center [167, 180] width 186 height 16
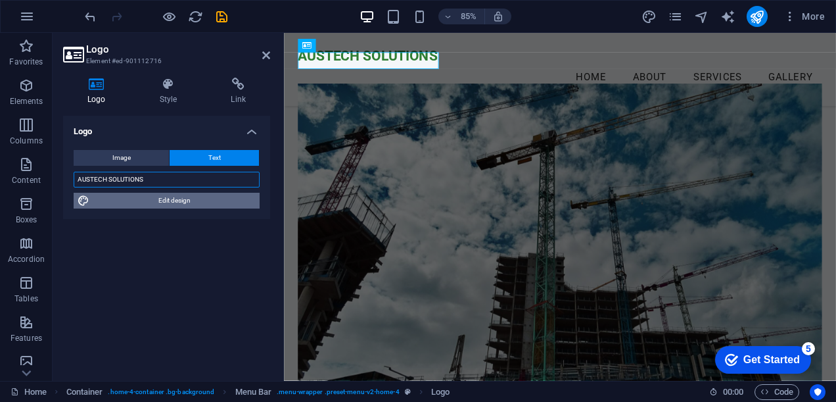
type input "AUSTECH SOLUTIONS"
click at [190, 203] on span "Edit design" at bounding box center [174, 201] width 162 height 16
select select "px"
select select "200"
select select "px"
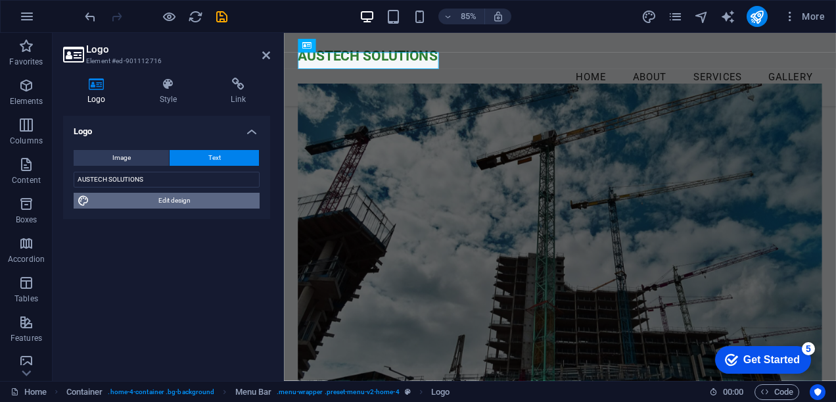
select select "rem"
select select "700"
select select "px"
select select "rem"
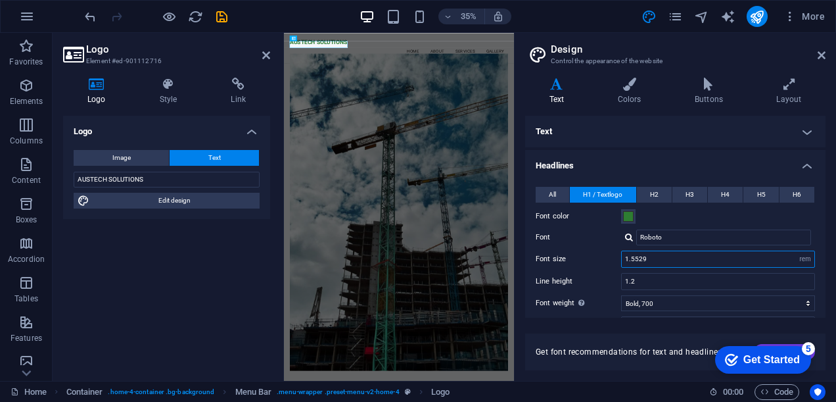
click at [694, 257] on input "1.5529" at bounding box center [718, 259] width 193 height 16
drag, startPoint x: 687, startPoint y: 258, endPoint x: 592, endPoint y: 260, distance: 94.7
click at [592, 260] on div "Font size 1.5529 rem px em %" at bounding box center [675, 259] width 279 height 17
drag, startPoint x: 670, startPoint y: 233, endPoint x: 578, endPoint y: 235, distance: 92.1
click at [578, 235] on div "Font Roboto" at bounding box center [675, 238] width 279 height 16
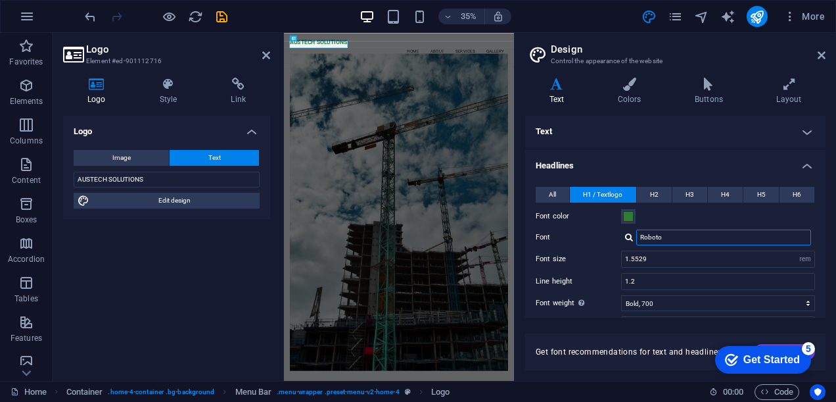
click at [666, 238] on input "Roboto" at bounding box center [724, 238] width 175 height 16
drag, startPoint x: 666, startPoint y: 237, endPoint x: 630, endPoint y: 235, distance: 36.2
click at [630, 235] on div "Roboto" at bounding box center [718, 238] width 194 height 16
click at [630, 236] on div at bounding box center [629, 237] width 8 height 9
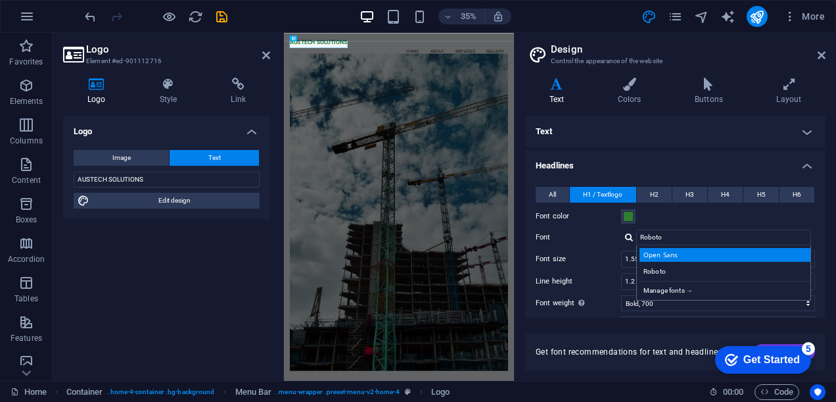
click at [664, 260] on div "Open Sans" at bounding box center [727, 255] width 174 height 14
type input "Open Sans"
drag, startPoint x: 654, startPoint y: 258, endPoint x: 604, endPoint y: 263, distance: 50.3
click at [604, 263] on div "Font size 1.5529 rem px em %" at bounding box center [675, 259] width 279 height 17
click at [597, 259] on div "Font size 2 rem px em %" at bounding box center [675, 259] width 279 height 17
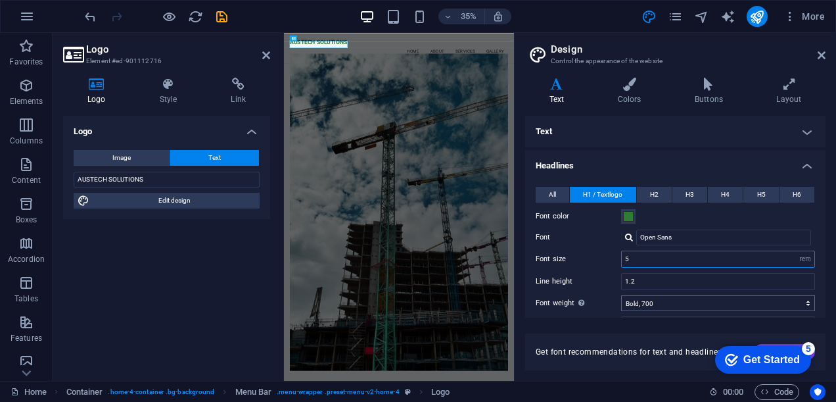
type input "5"
click at [661, 304] on select "Thin, 100 Extra-light, 200 Light, 300 Regular, 400 Medium, 500 Semi-bold, 600 B…" at bounding box center [718, 303] width 194 height 16
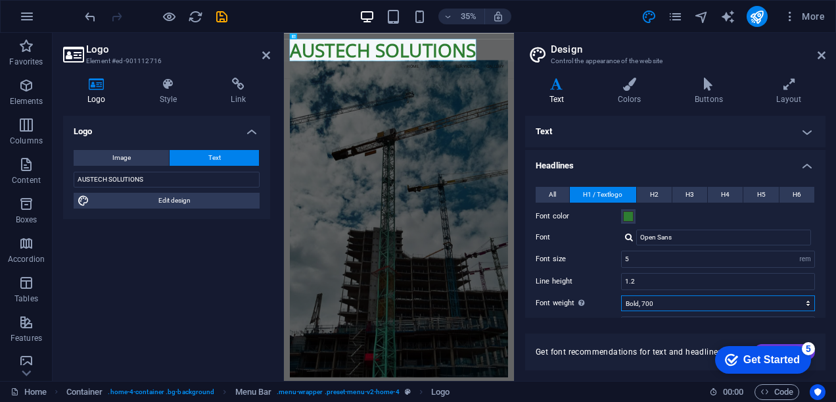
select select "800"
click at [621, 295] on select "Thin, 100 Extra-light, 200 Light, 300 Regular, 400 Medium, 500 Semi-bold, 600 B…" at bounding box center [718, 303] width 194 height 16
click at [649, 301] on select "Thin, 100 Extra-light, 200 Light, 300 Regular, 400 Medium, 500 Semi-bold, 600 B…" at bounding box center [718, 303] width 194 height 16
click at [598, 234] on label "Font" at bounding box center [578, 238] width 85 height 16
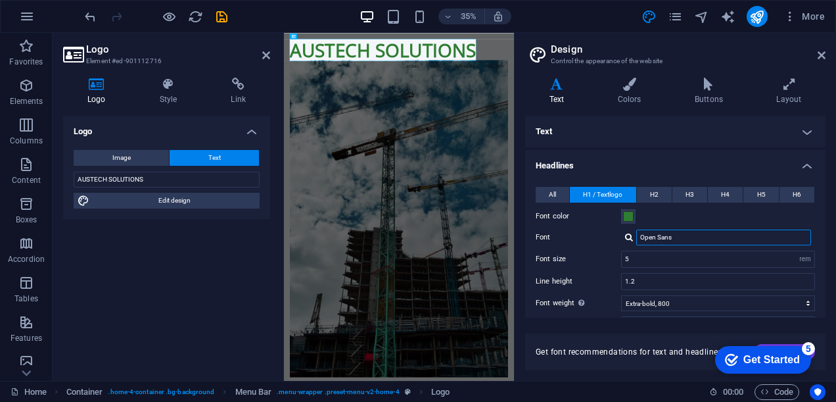
click at [637, 234] on input "Open Sans" at bounding box center [724, 238] width 175 height 16
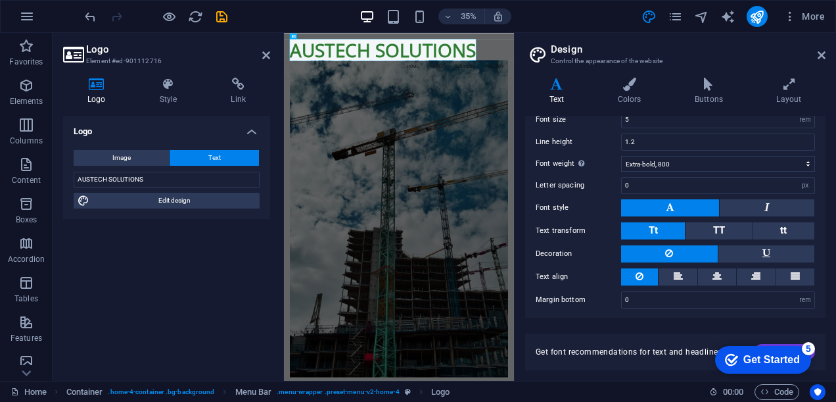
click at [687, 204] on button at bounding box center [670, 207] width 98 height 17
click at [731, 204] on button at bounding box center [767, 207] width 95 height 17
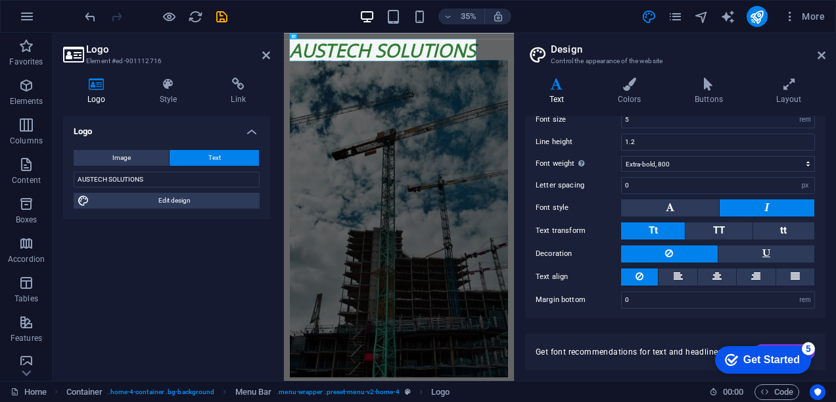
scroll to position [0, 0]
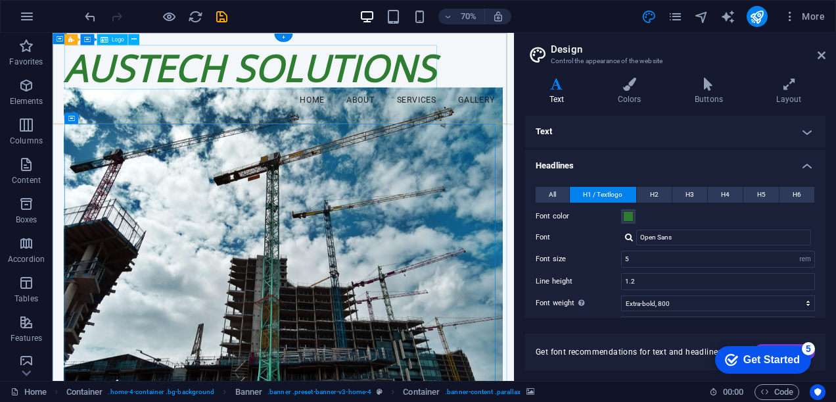
click at [383, 74] on div "AUSTECH SOLUTIONS" at bounding box center [382, 81] width 627 height 63
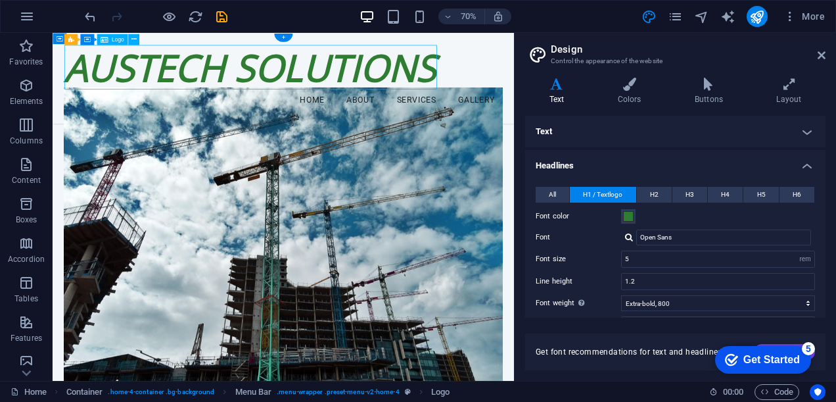
click at [400, 81] on div "AUSTECH SOLUTIONS" at bounding box center [382, 81] width 627 height 63
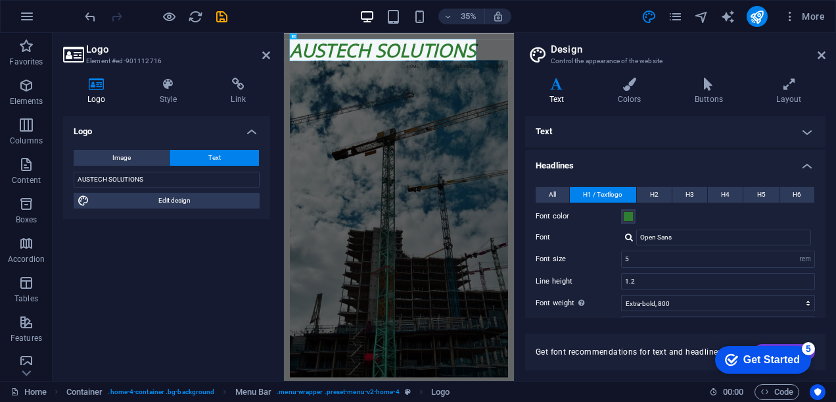
click at [556, 91] on h4 "Text" at bounding box center [559, 92] width 68 height 28
click at [802, 158] on h4 "Headlines" at bounding box center [675, 162] width 301 height 24
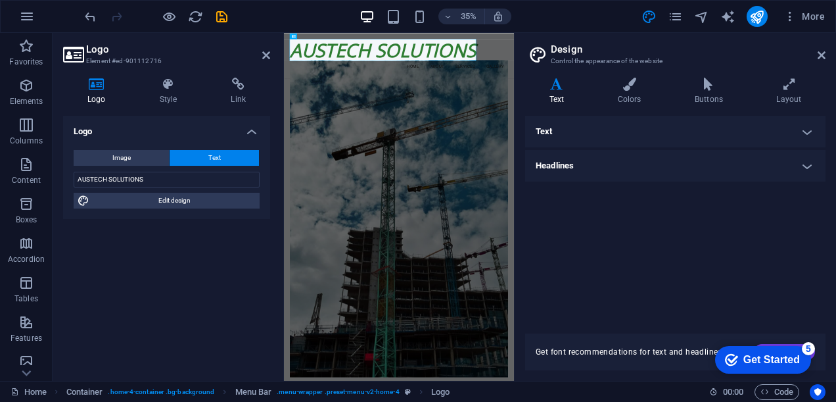
click at [796, 129] on h4 "Text" at bounding box center [675, 132] width 301 height 32
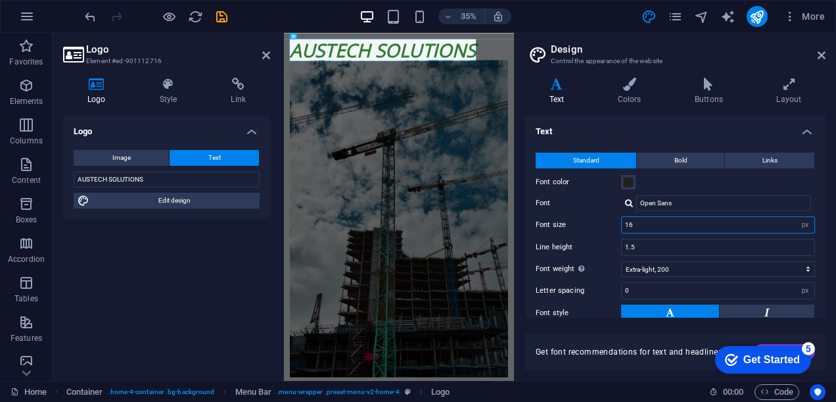
drag, startPoint x: 646, startPoint y: 222, endPoint x: 612, endPoint y: 228, distance: 35.4
click at [612, 228] on div "Font size 16 rem px" at bounding box center [675, 224] width 279 height 17
type input "14"
click at [632, 97] on h4 "Colors" at bounding box center [632, 92] width 77 height 28
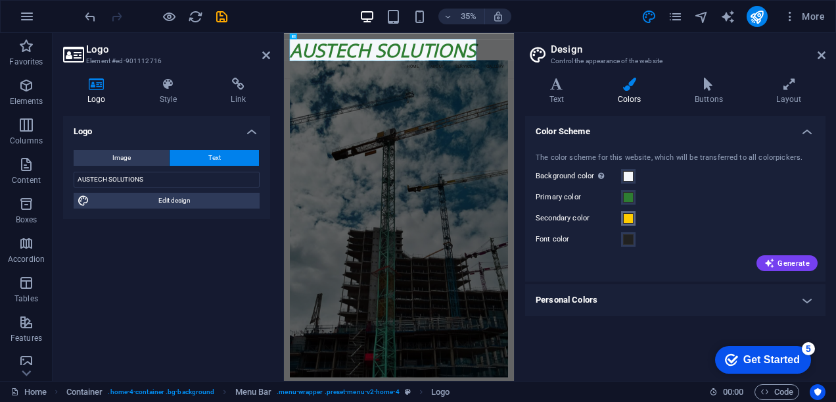
click at [629, 217] on span at bounding box center [628, 218] width 11 height 11
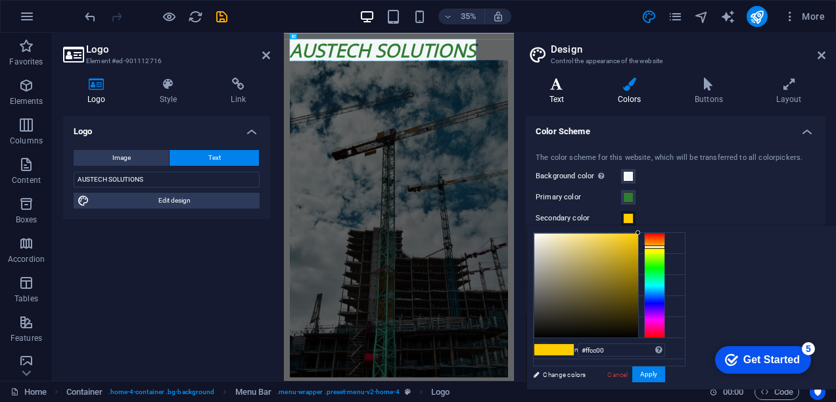
click at [564, 89] on icon at bounding box center [556, 84] width 63 height 13
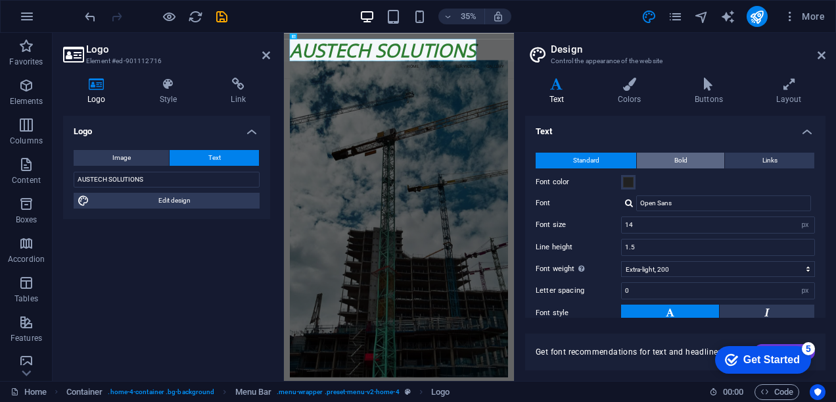
click at [680, 159] on span "Bold" at bounding box center [681, 161] width 13 height 16
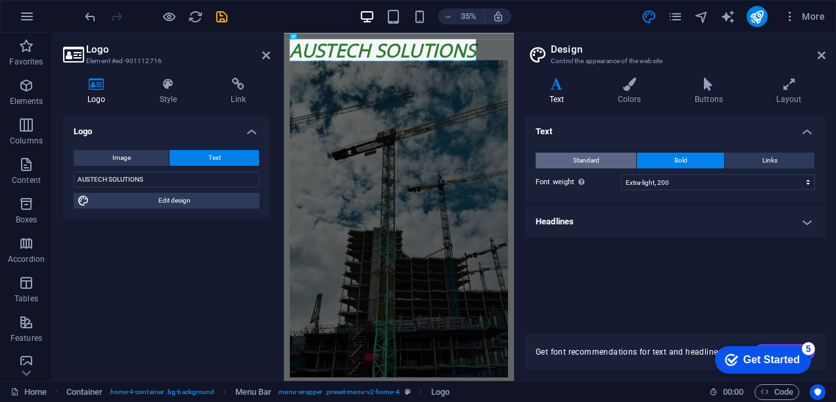
click at [585, 162] on span "Standard" at bounding box center [586, 161] width 26 height 16
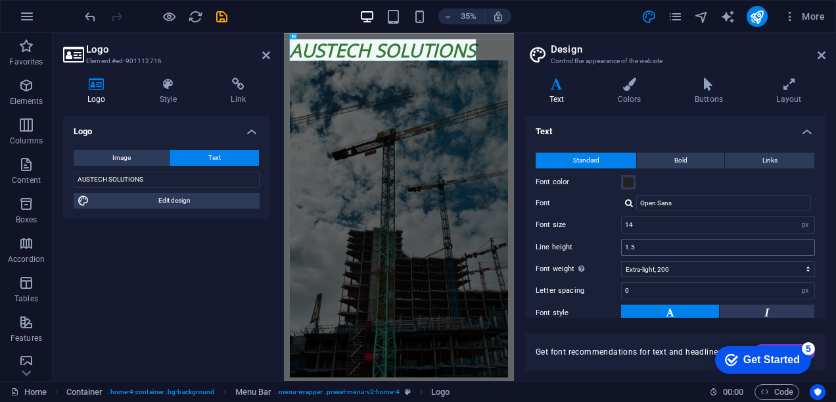
scroll to position [95, 0]
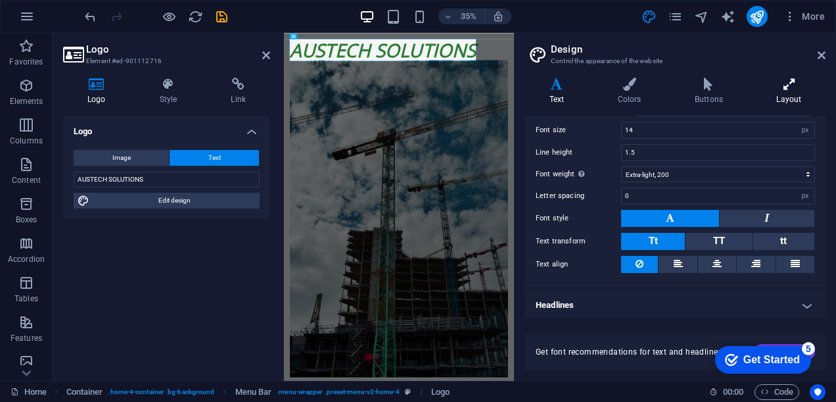
click at [783, 92] on h4 "Layout" at bounding box center [789, 92] width 73 height 28
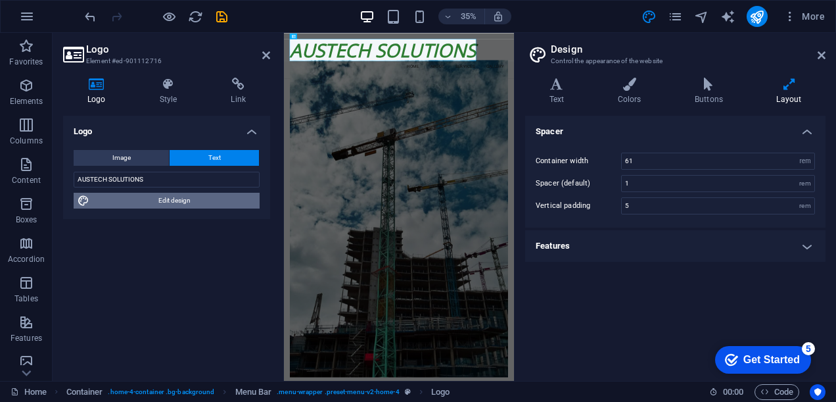
click at [170, 199] on span "Edit design" at bounding box center [174, 201] width 162 height 16
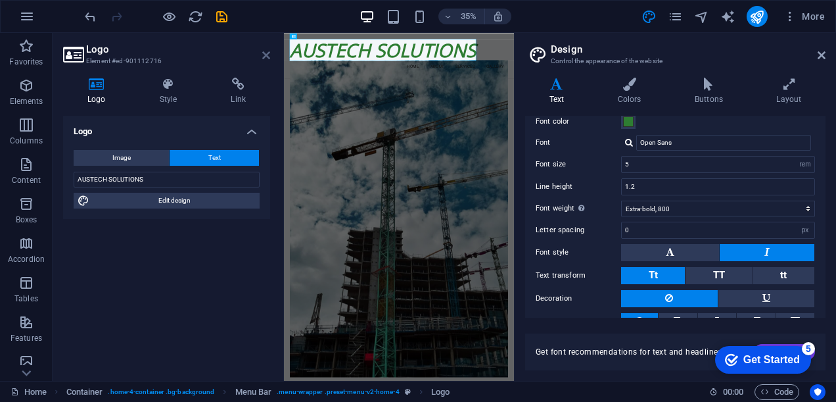
click at [264, 53] on icon at bounding box center [266, 55] width 8 height 11
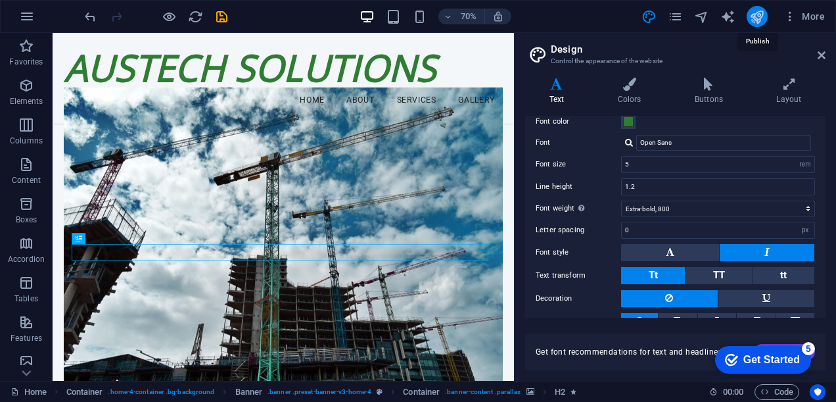
click at [761, 20] on icon "publish" at bounding box center [757, 16] width 15 height 15
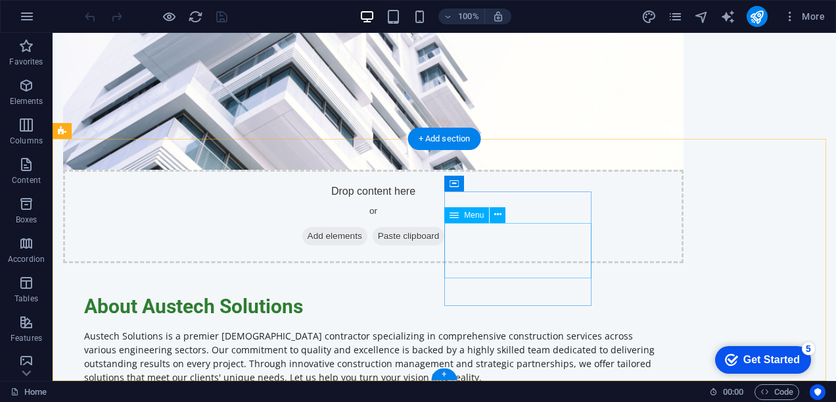
scroll to position [1359, 0]
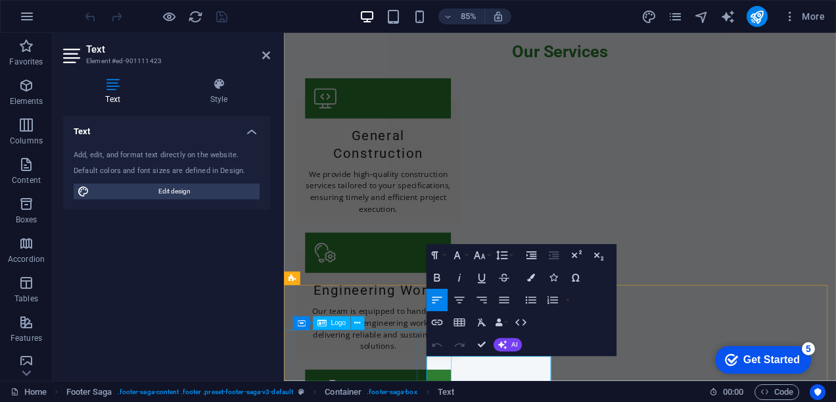
scroll to position [1323, 0]
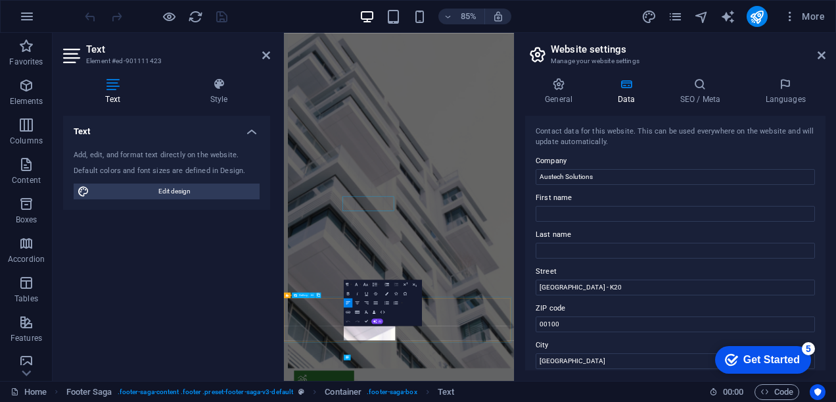
scroll to position [1236, 0]
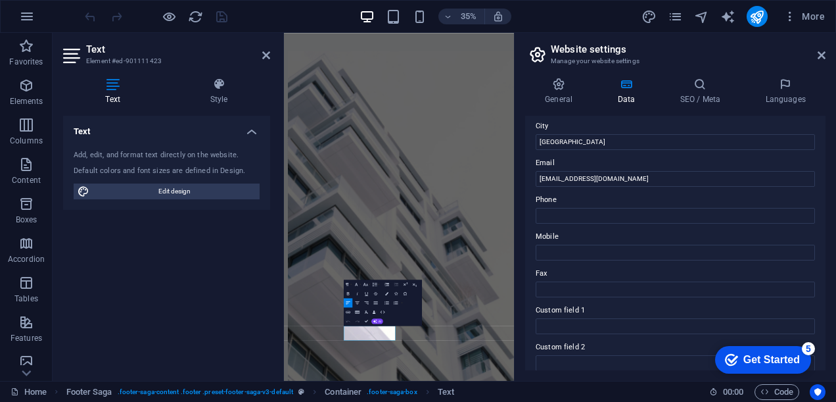
scroll to position [0, 0]
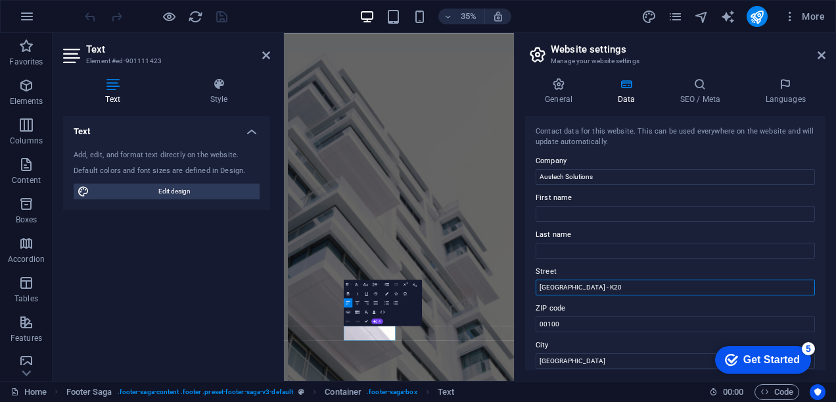
click at [539, 287] on input "[GEOGRAPHIC_DATA] - K20" at bounding box center [675, 287] width 279 height 16
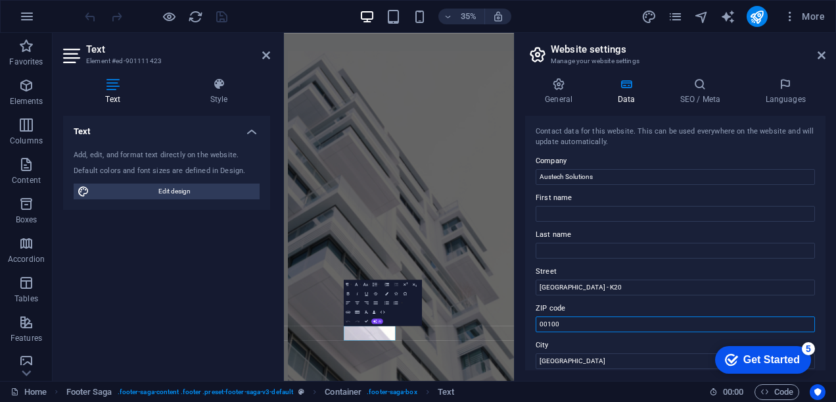
click at [546, 326] on input "00100" at bounding box center [675, 324] width 279 height 16
drag, startPoint x: 560, startPoint y: 323, endPoint x: 528, endPoint y: 320, distance: 32.3
click at [528, 320] on div "Contact data for this website. This can be used everywhere on the website and w…" at bounding box center [675, 243] width 301 height 254
type input "k"
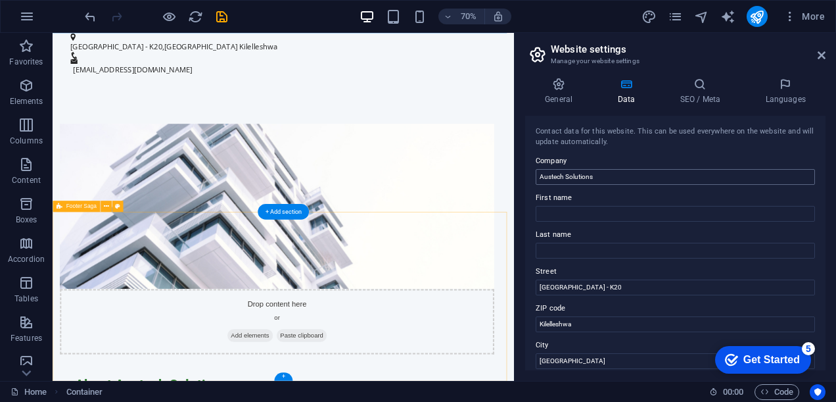
scroll to position [1311, 0]
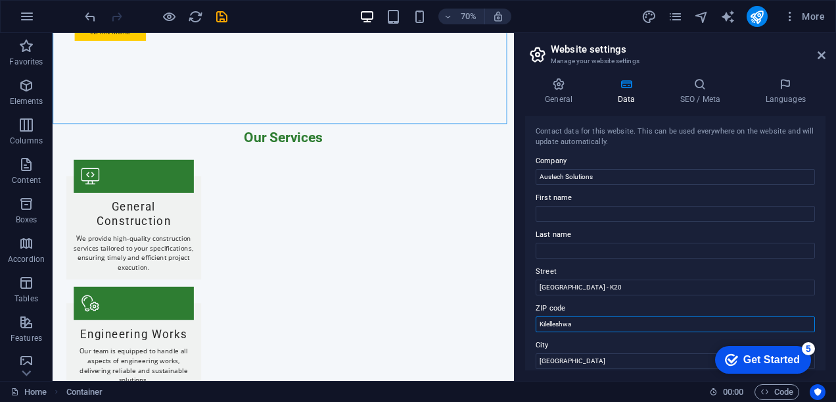
click at [554, 318] on input "Kilelleshwa" at bounding box center [675, 324] width 279 height 16
type input "Kileleshwa"
click at [762, 18] on icon "publish" at bounding box center [757, 16] width 15 height 15
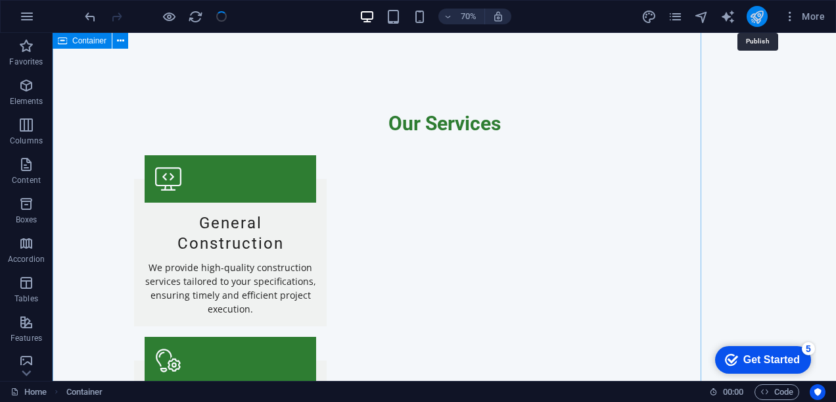
scroll to position [1185, 0]
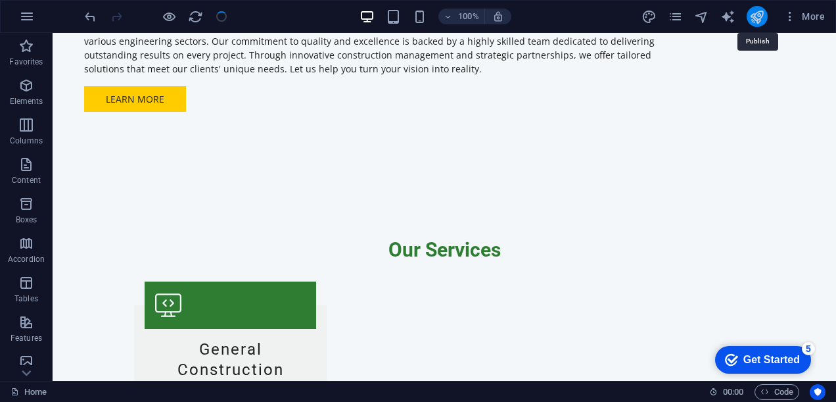
click at [752, 15] on icon "publish" at bounding box center [757, 16] width 15 height 15
